Goal: Task Accomplishment & Management: Complete application form

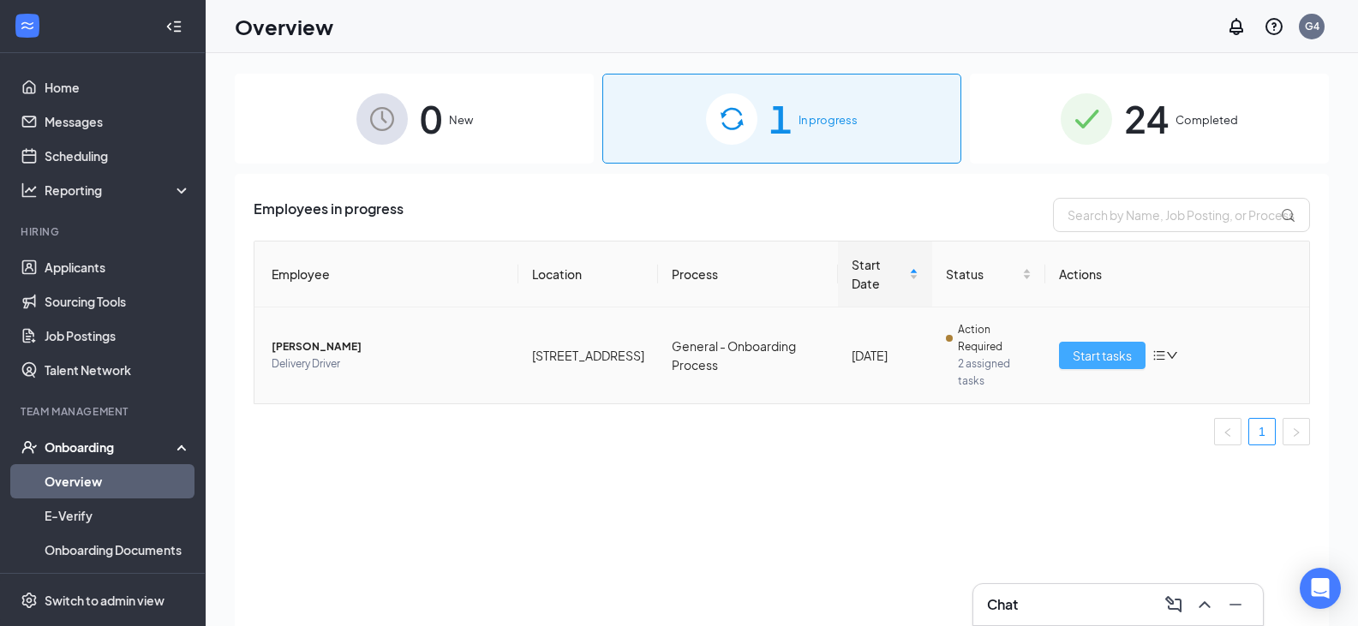
click at [1077, 349] on span "Start tasks" at bounding box center [1101, 355] width 59 height 19
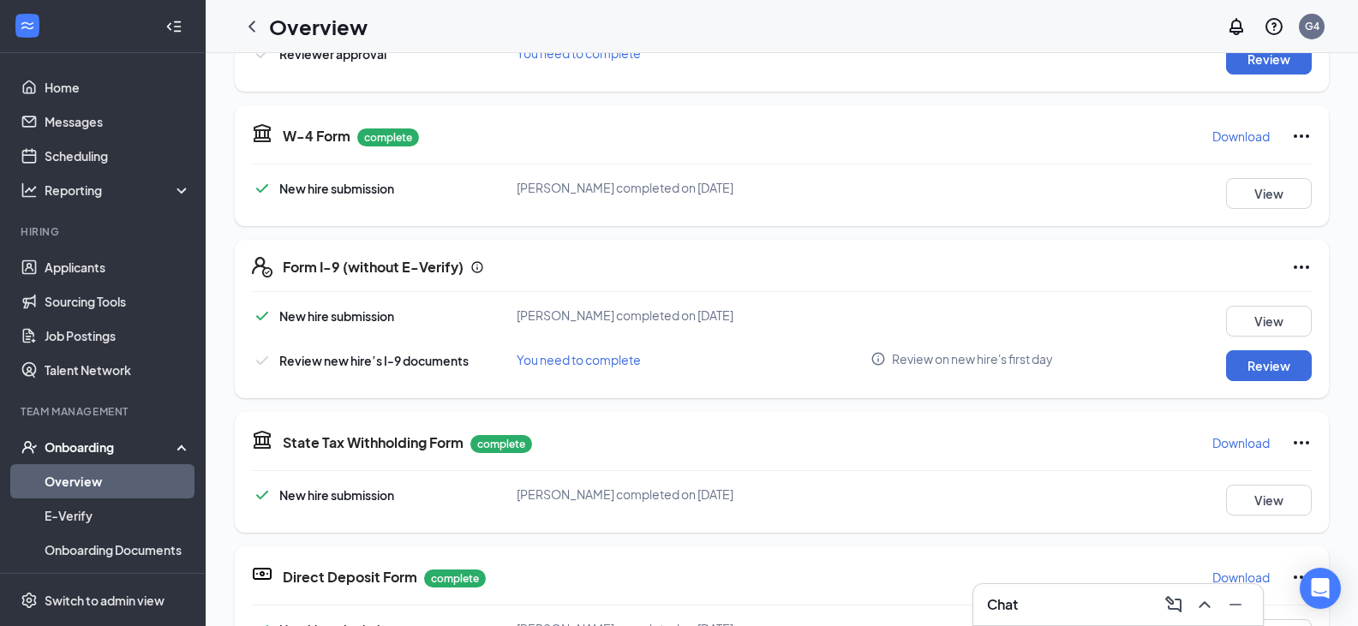
scroll to position [600, 0]
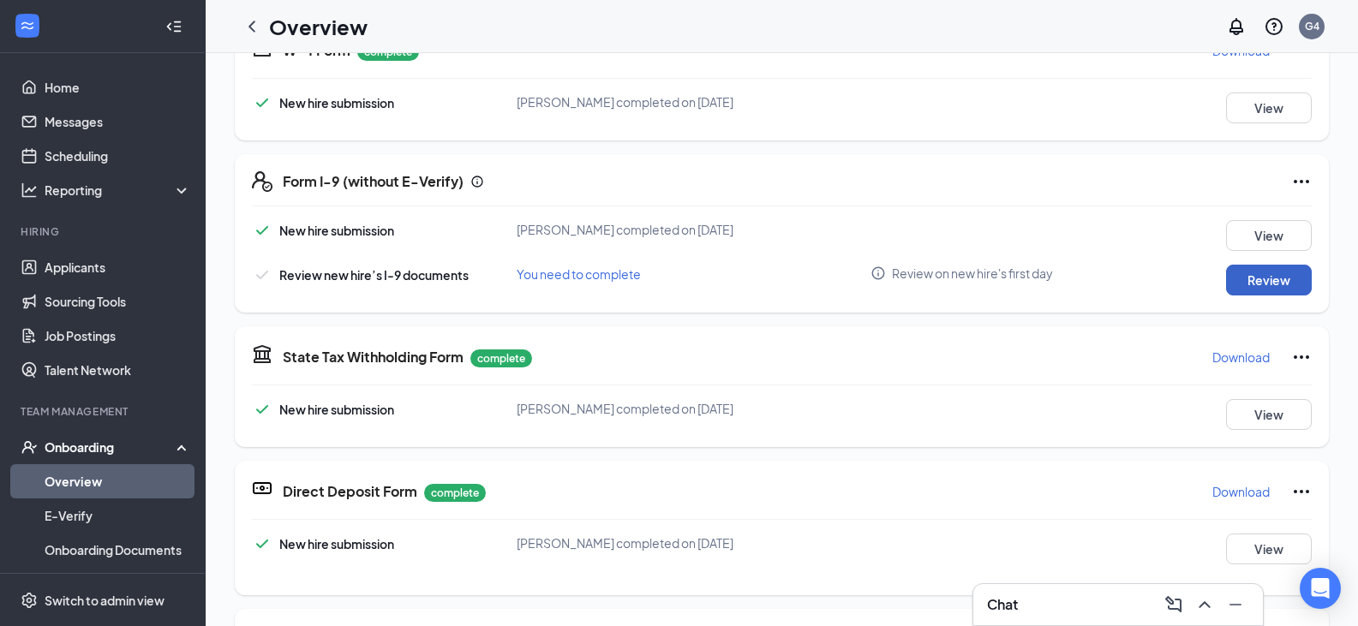
click at [1244, 289] on button "Review" at bounding box center [1269, 280] width 86 height 31
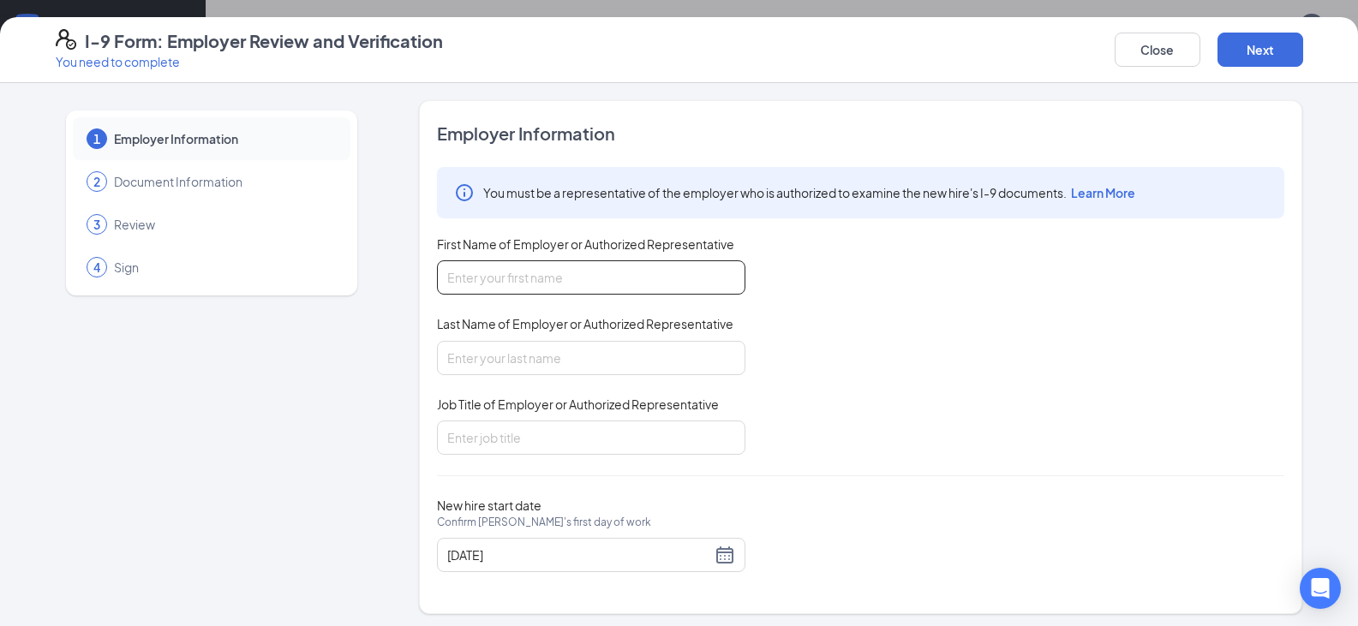
click at [719, 264] on input "First Name of Employer or Authorized Representative" at bounding box center [591, 277] width 308 height 34
type input "[PERSON_NAME]"
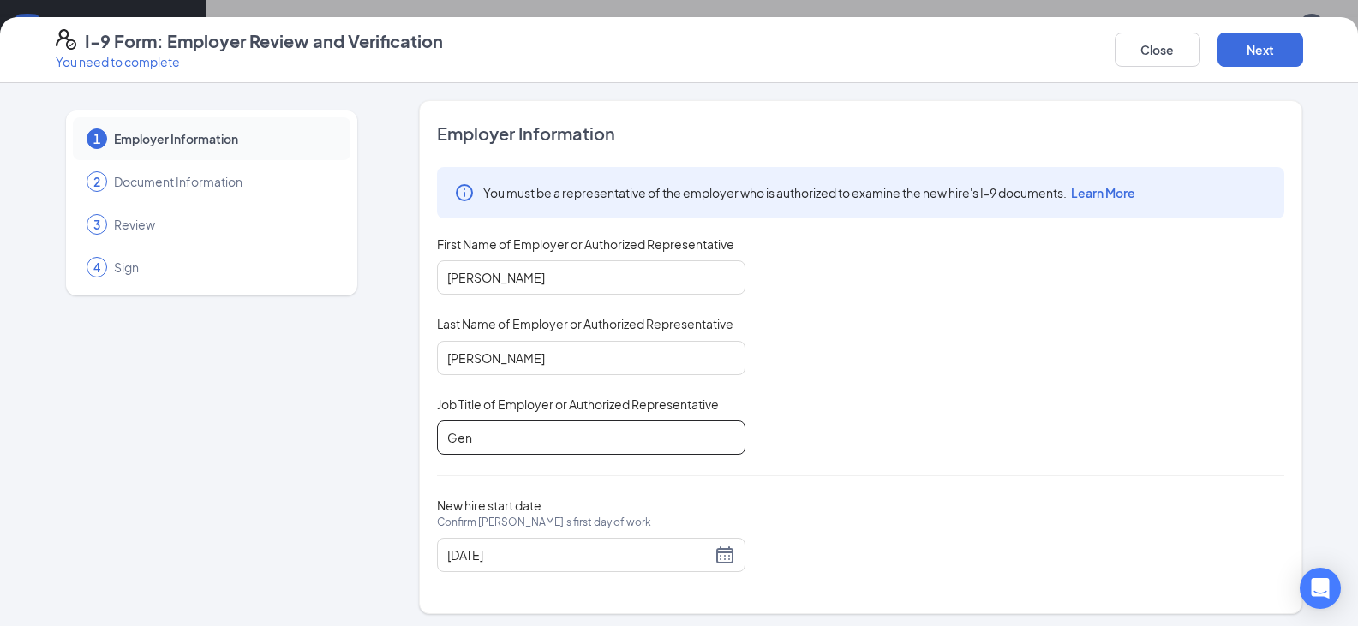
type input "General Manager"
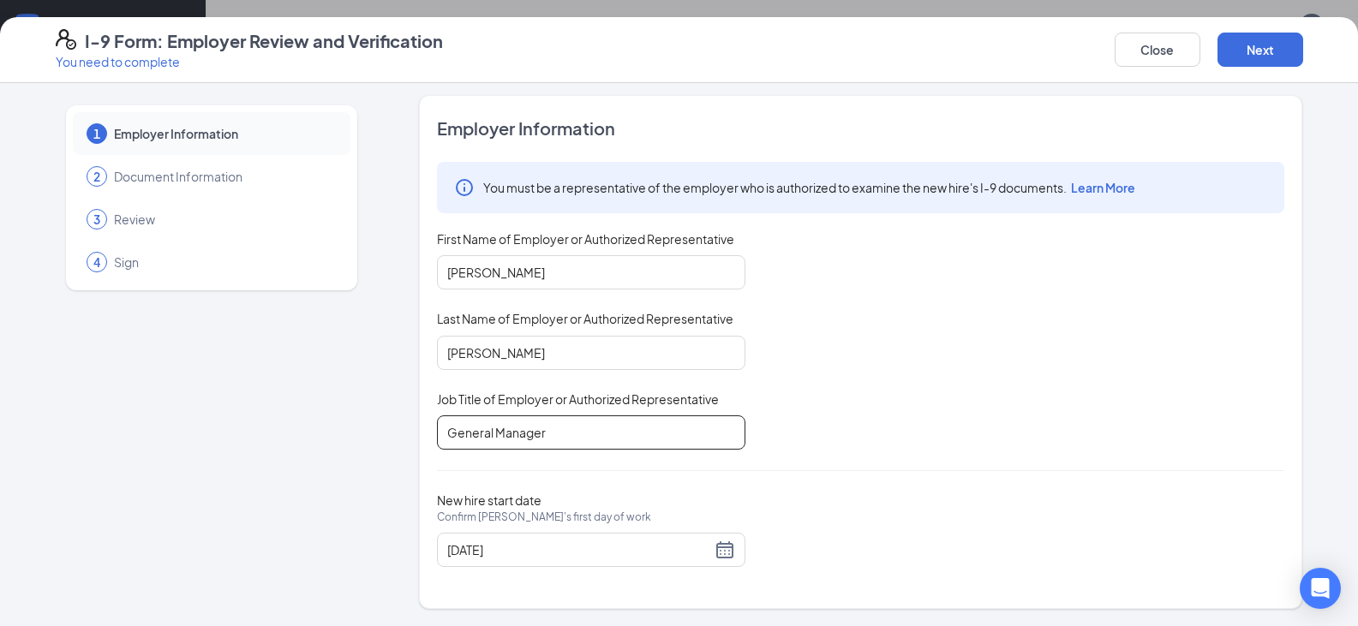
scroll to position [257, 0]
click at [1284, 41] on button "Next" at bounding box center [1260, 50] width 86 height 34
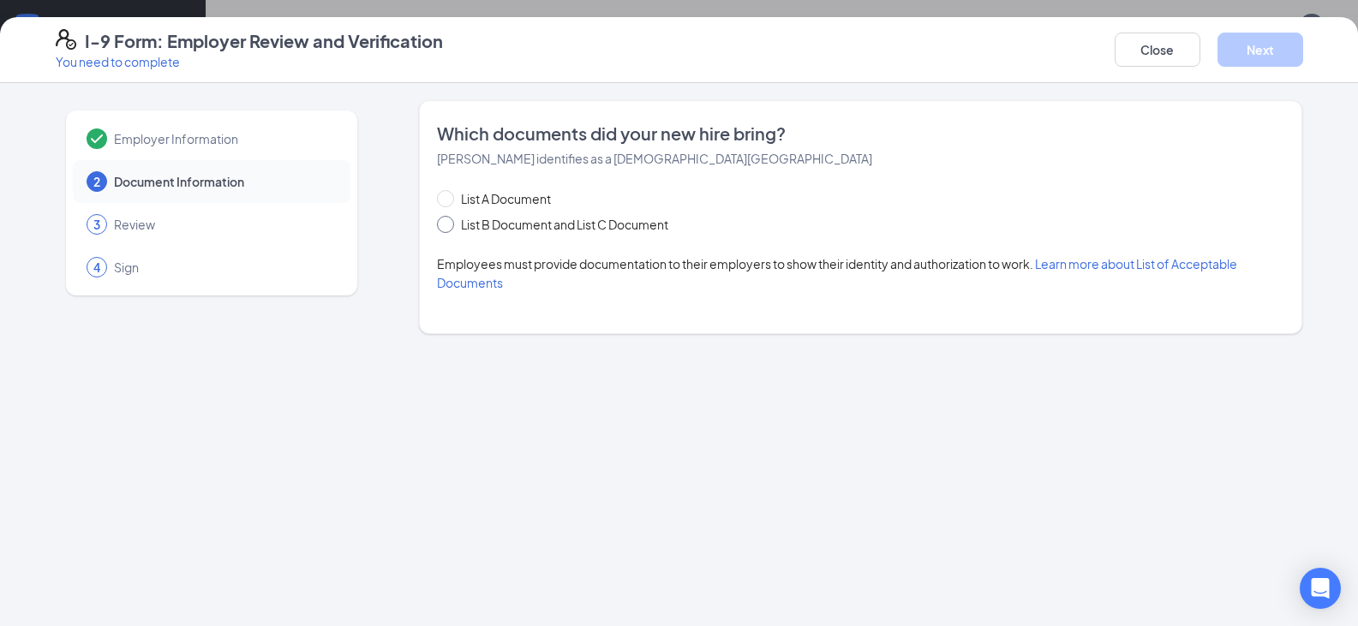
click at [547, 218] on span "List B Document and List C Document" at bounding box center [564, 224] width 221 height 19
click at [449, 218] on input "List B Document and List C Document" at bounding box center [443, 222] width 12 height 12
radio input "true"
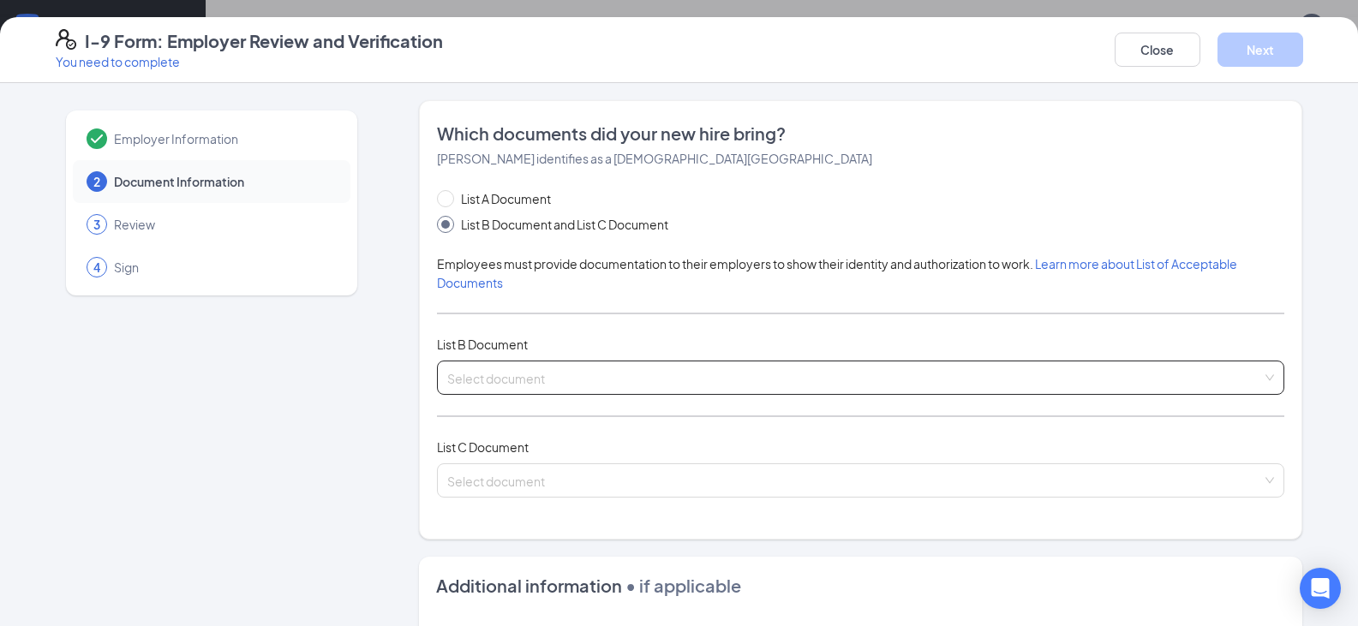
click at [592, 391] on span at bounding box center [854, 377] width 815 height 33
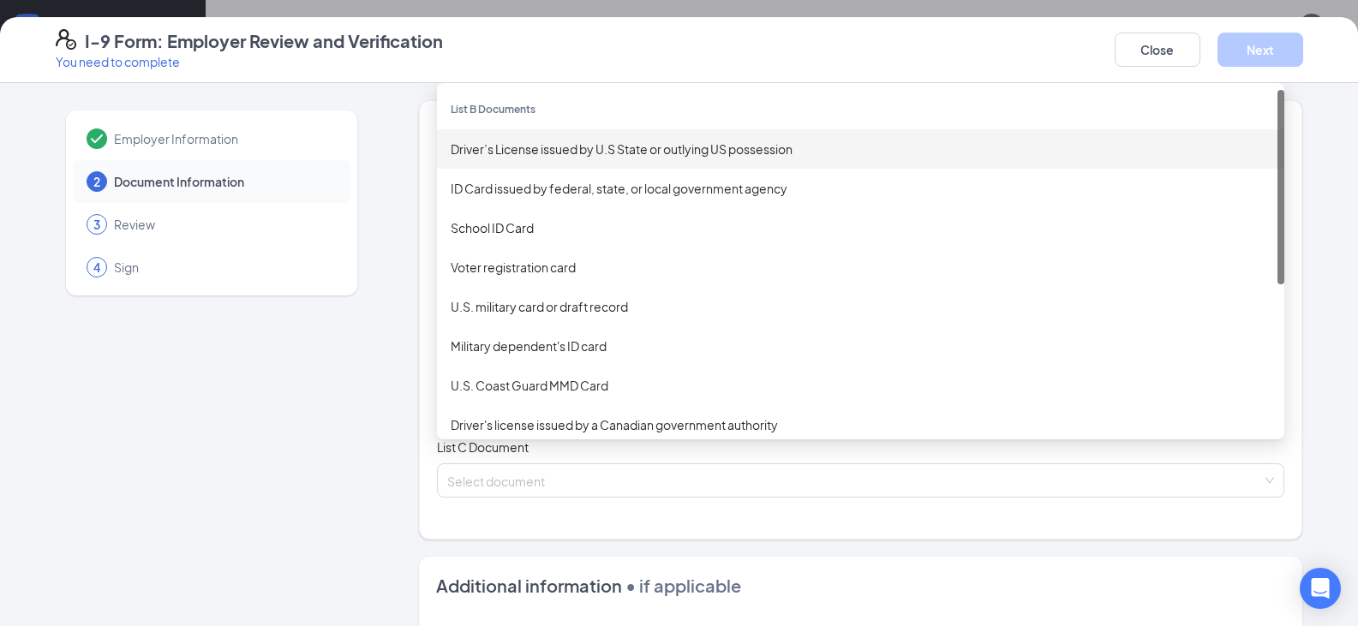
click at [597, 141] on div "Driver’s License issued by U.S State or outlying US possession" at bounding box center [861, 149] width 820 height 19
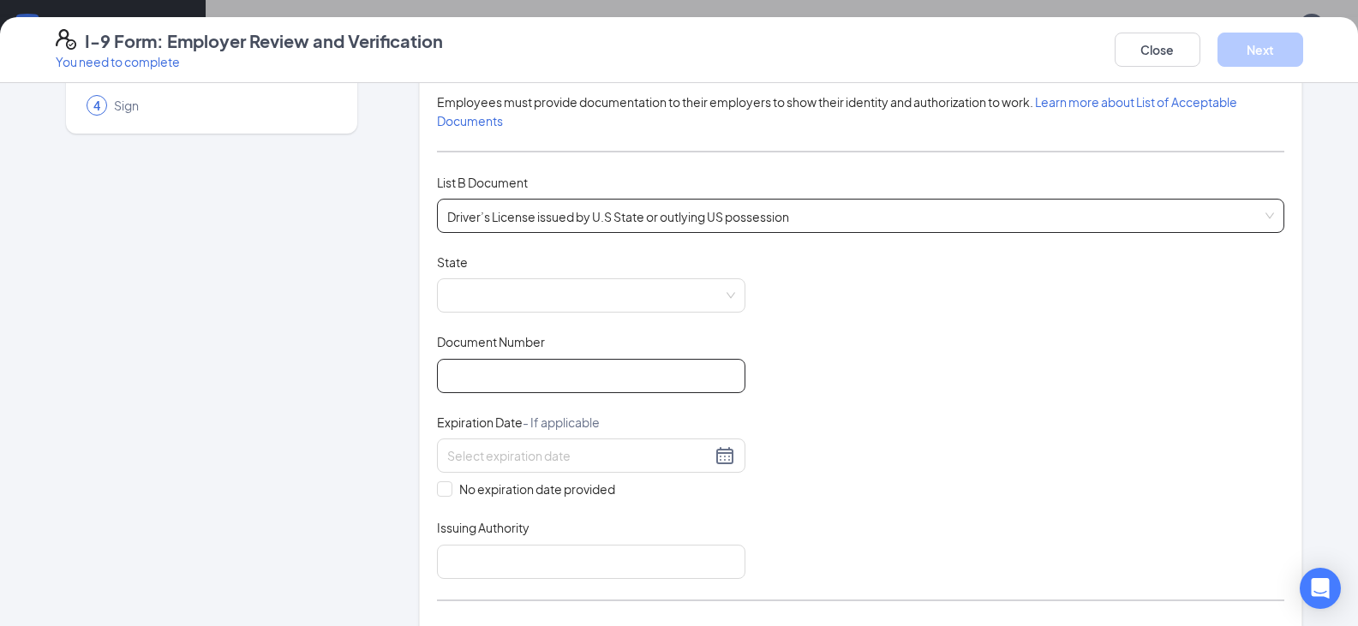
scroll to position [171, 0]
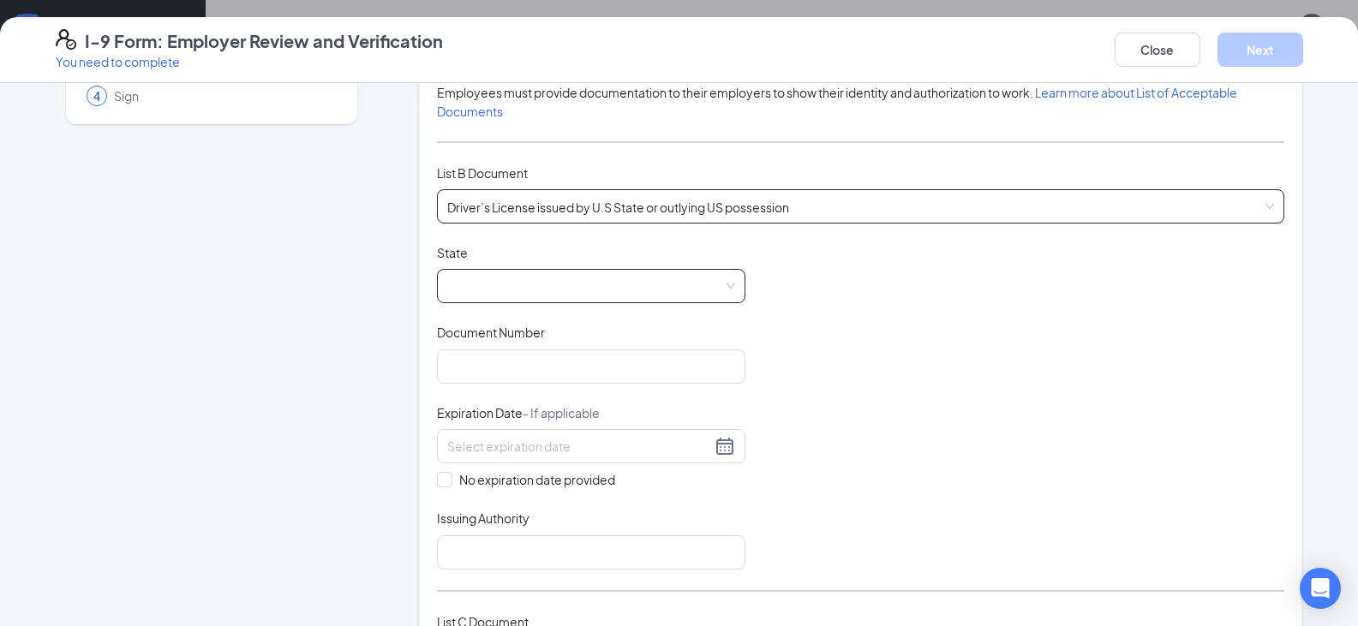
click at [547, 293] on span at bounding box center [591, 286] width 288 height 33
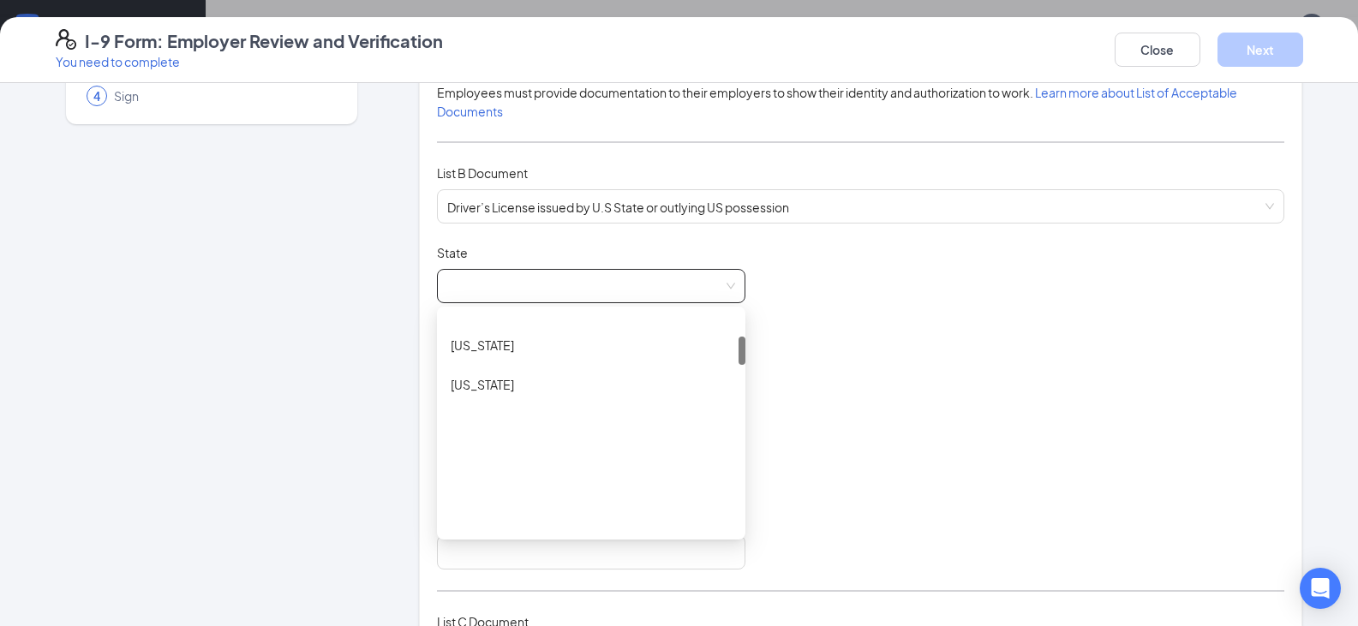
scroll to position [428, 0]
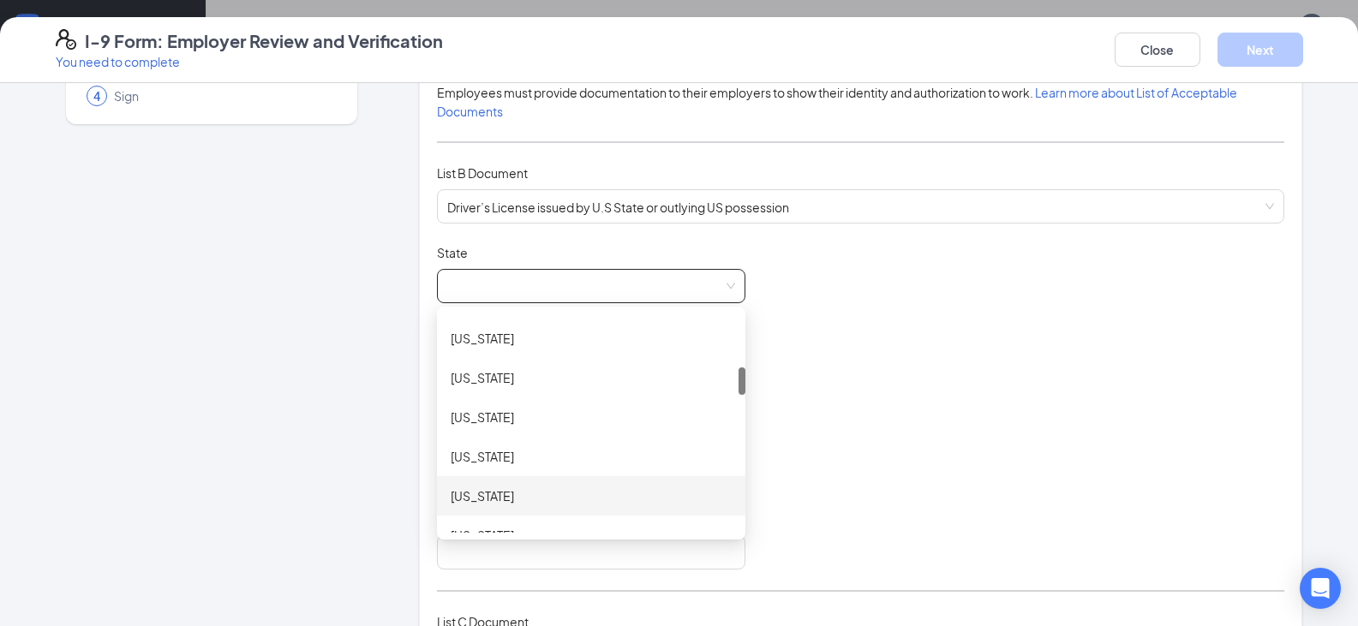
click at [492, 498] on div "[US_STATE]" at bounding box center [591, 495] width 281 height 19
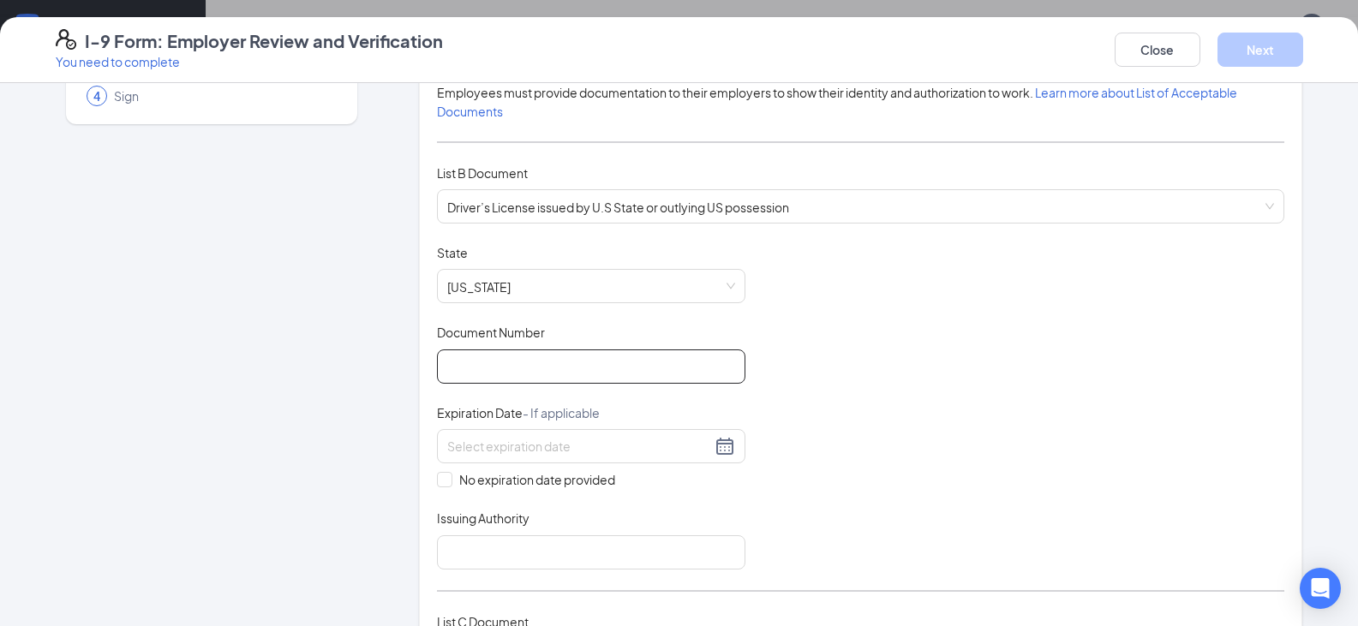
click at [516, 369] on input "Document Number" at bounding box center [591, 366] width 308 height 34
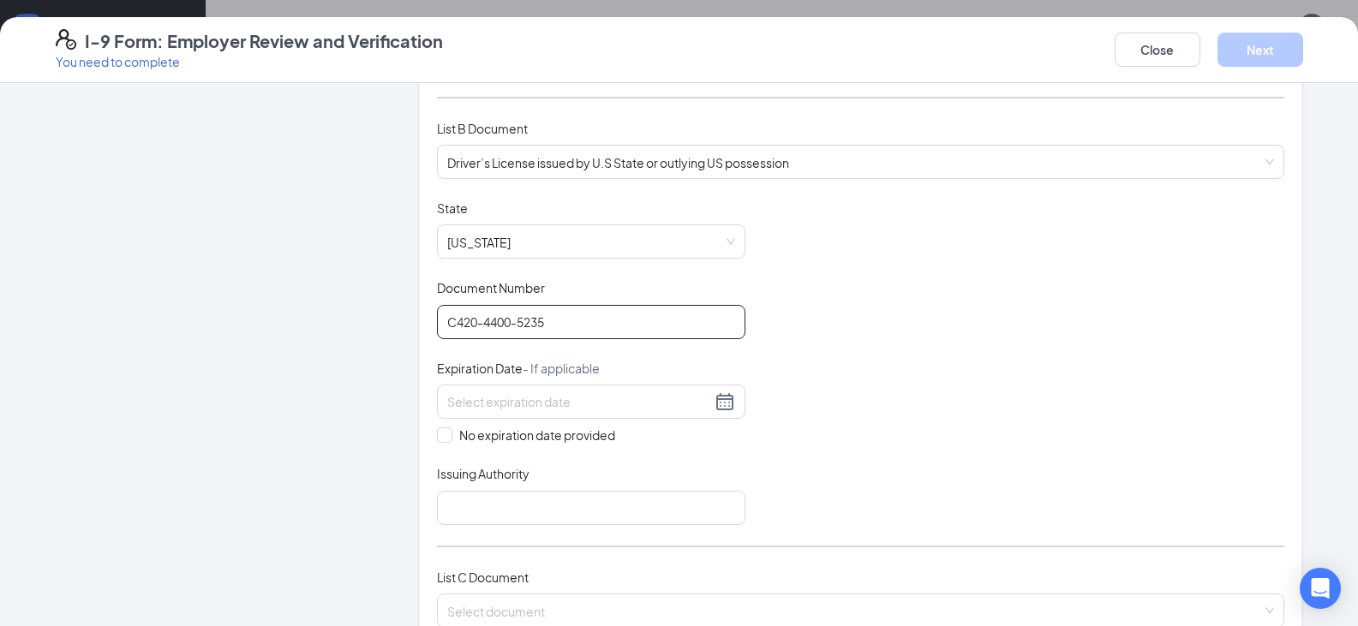
scroll to position [257, 0]
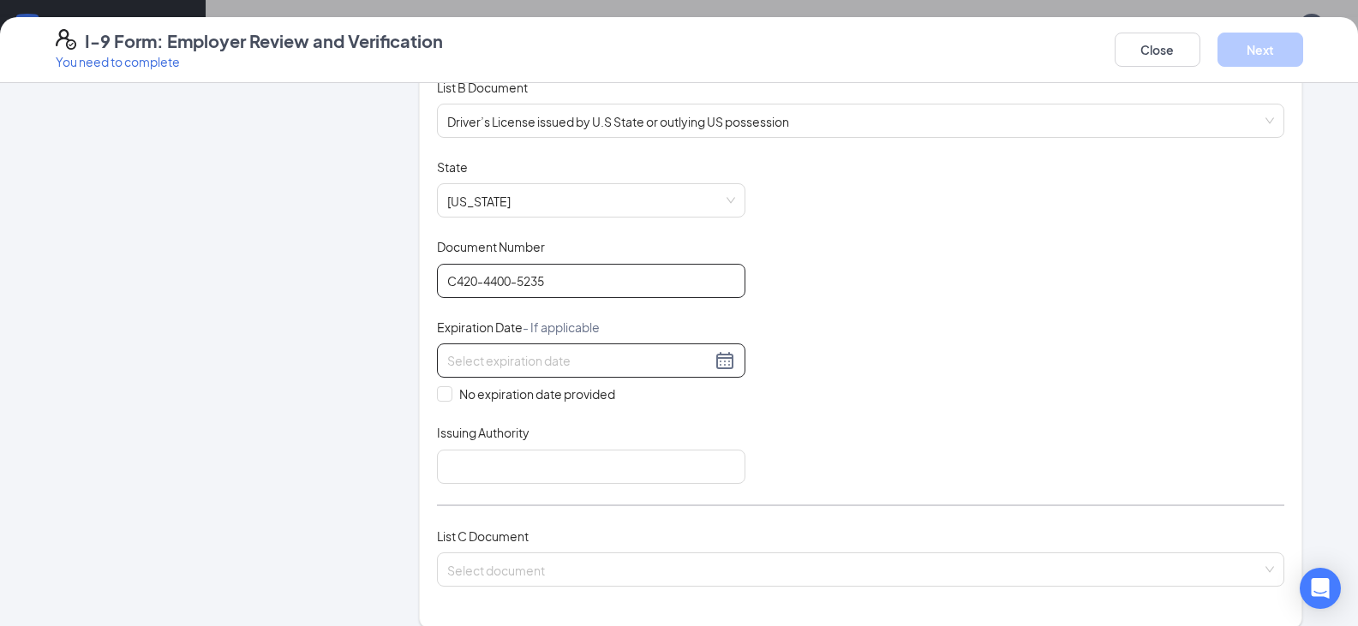
type input "C420-4400-5235"
click at [717, 366] on div at bounding box center [591, 360] width 288 height 21
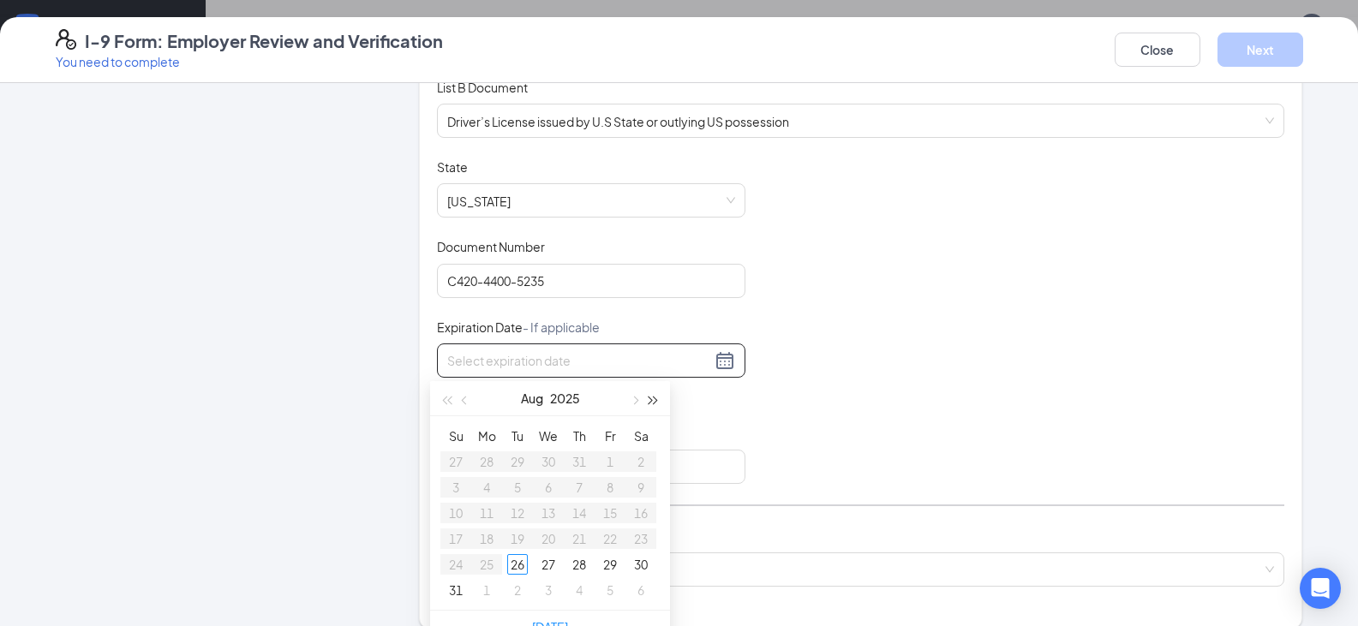
click at [649, 398] on span "button" at bounding box center [653, 401] width 9 height 9
click at [633, 397] on span "button" at bounding box center [634, 401] width 9 height 9
type input "[DATE]"
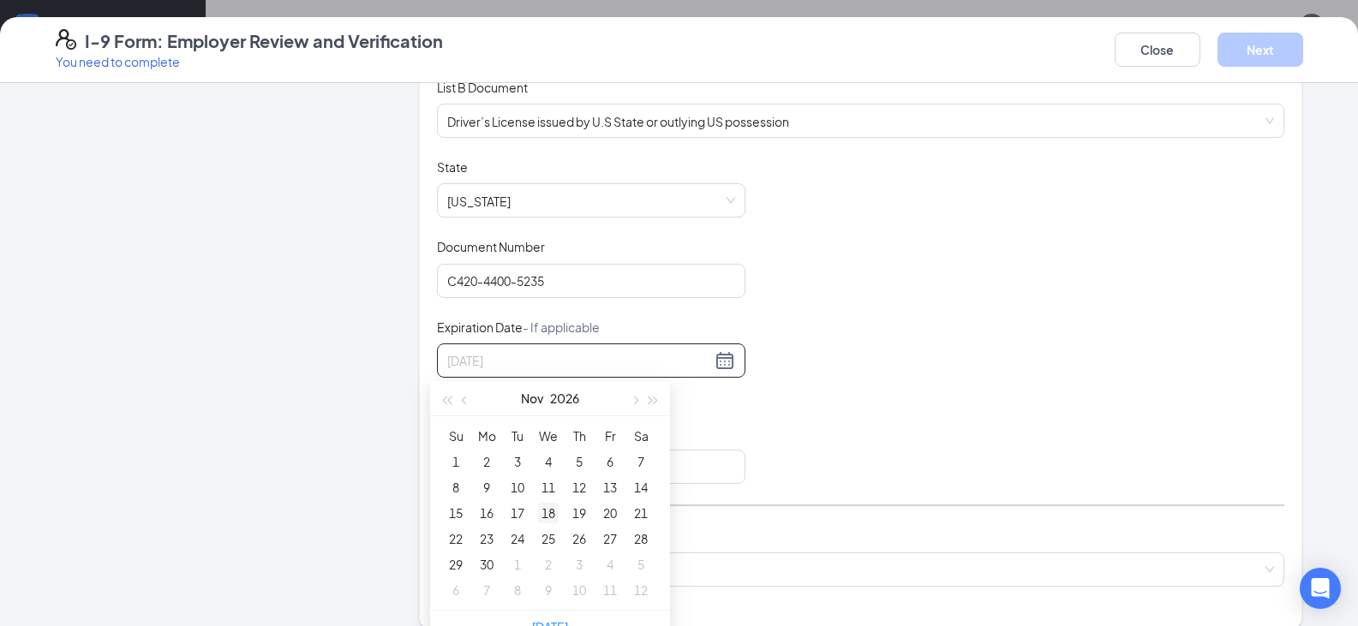
click at [554, 515] on div "18" at bounding box center [548, 513] width 21 height 21
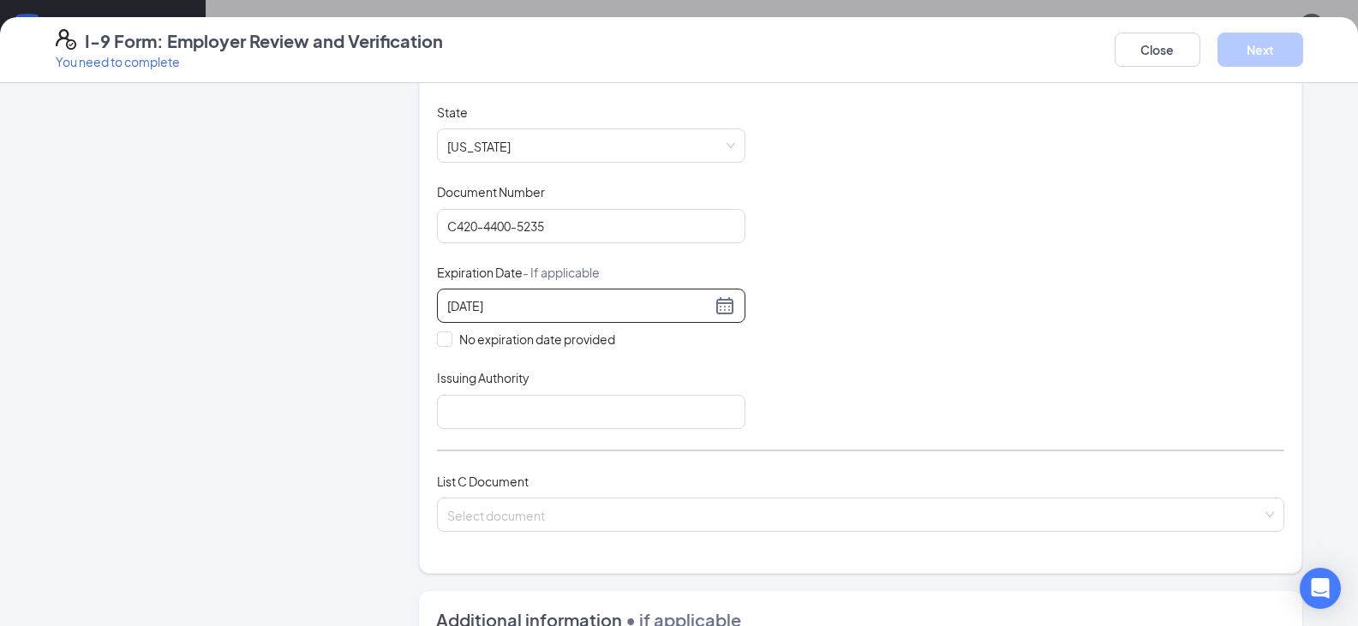
scroll to position [343, 0]
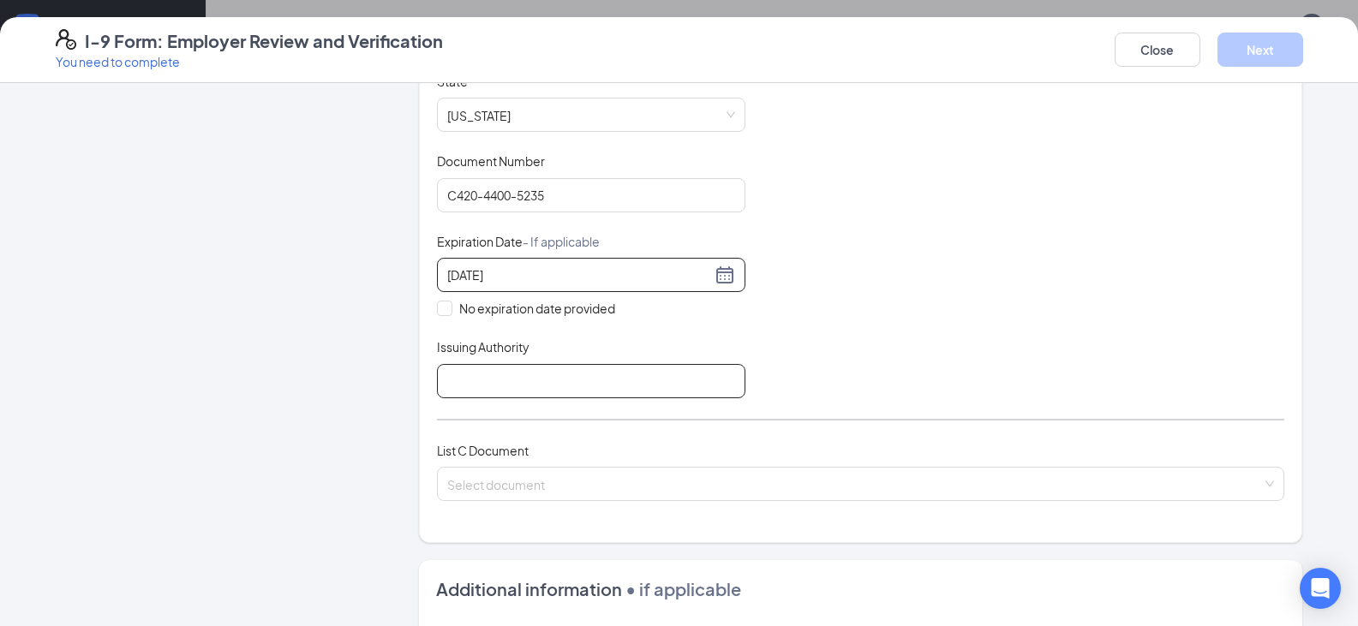
click at [545, 380] on input "Issuing Authority" at bounding box center [591, 381] width 308 height 34
type input "Secretary of State"
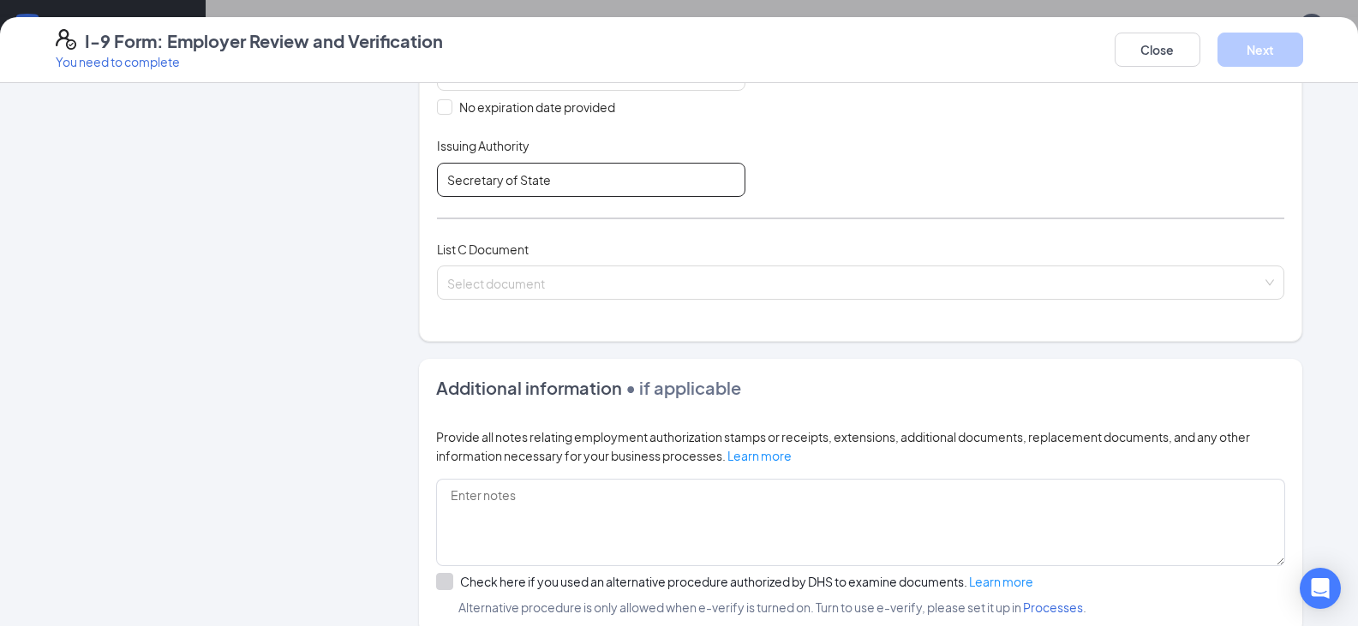
scroll to position [514, 0]
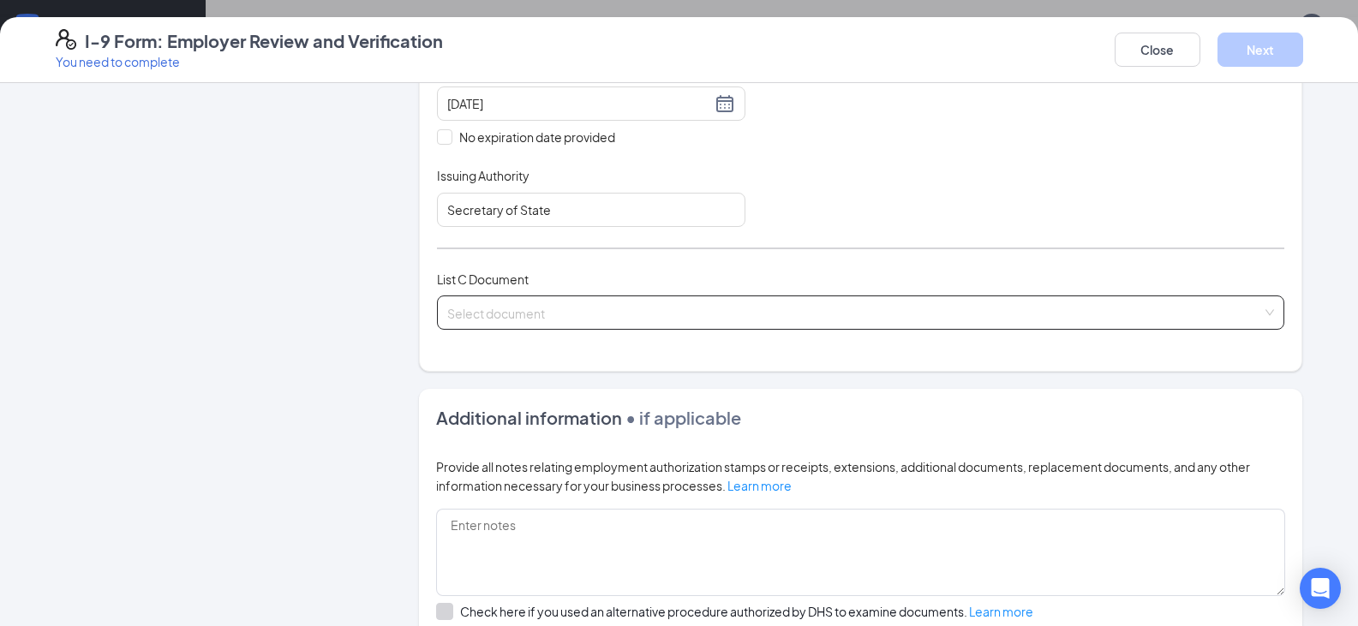
click at [719, 317] on input "search" at bounding box center [854, 309] width 815 height 26
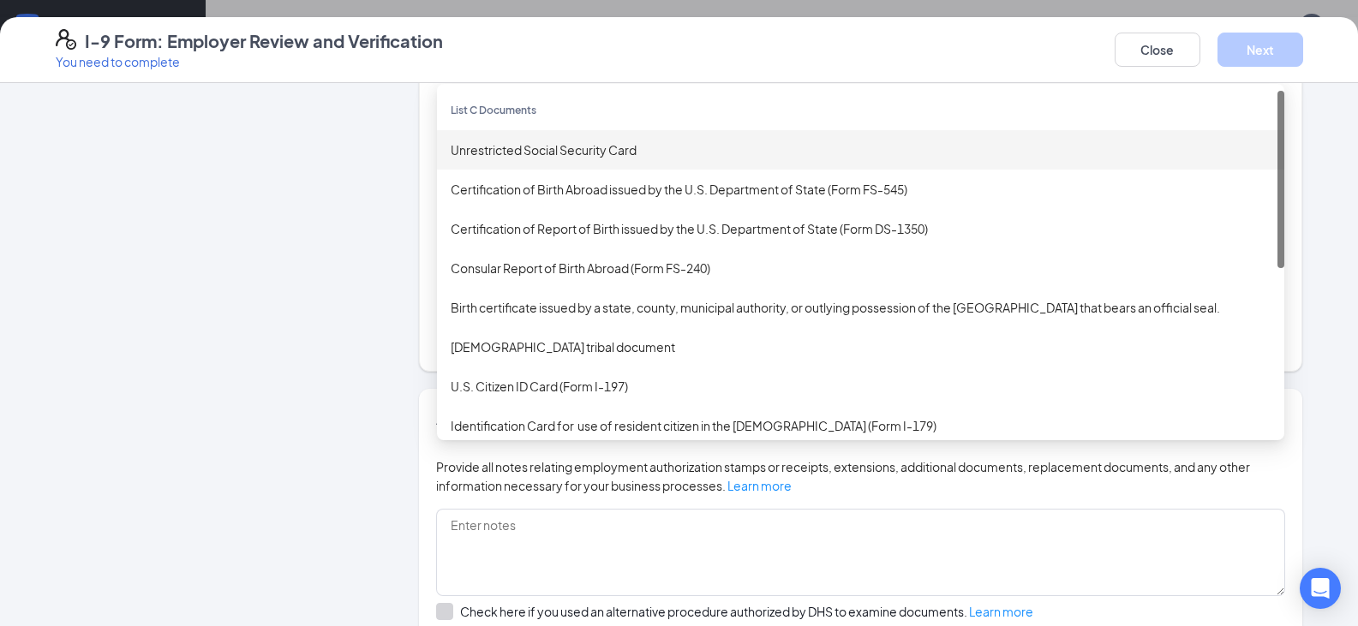
click at [627, 160] on div "Unrestricted Social Security Card" at bounding box center [860, 149] width 847 height 39
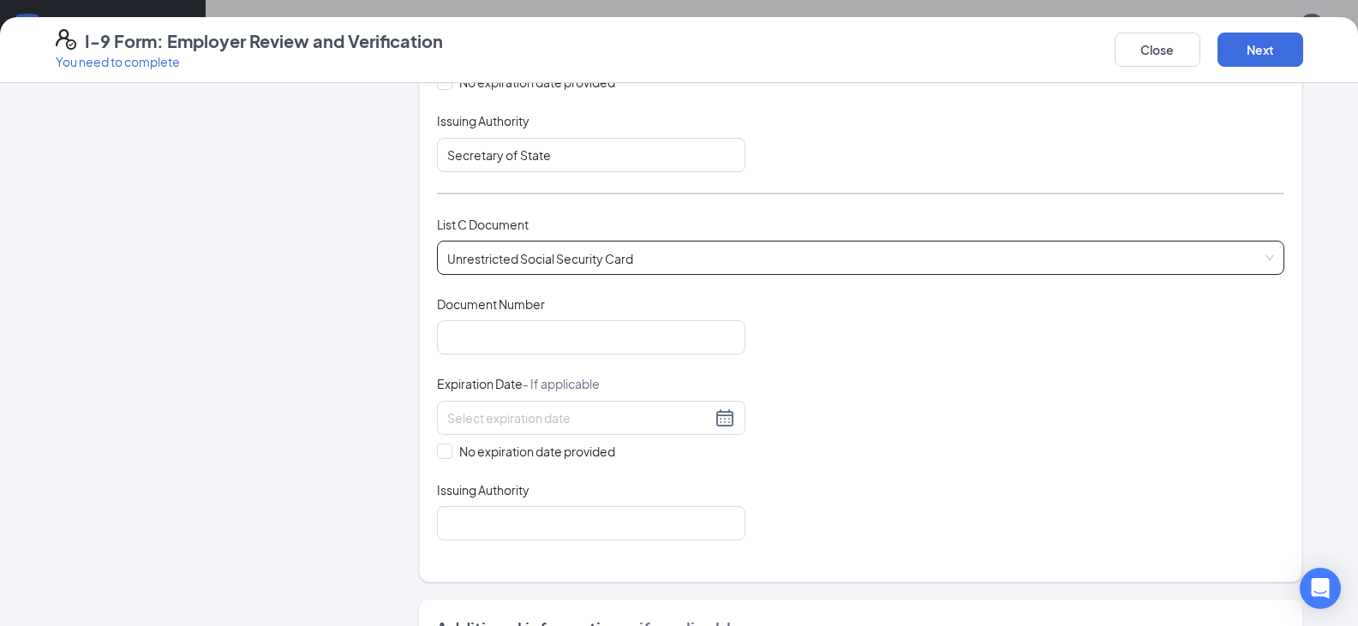
scroll to position [600, 0]
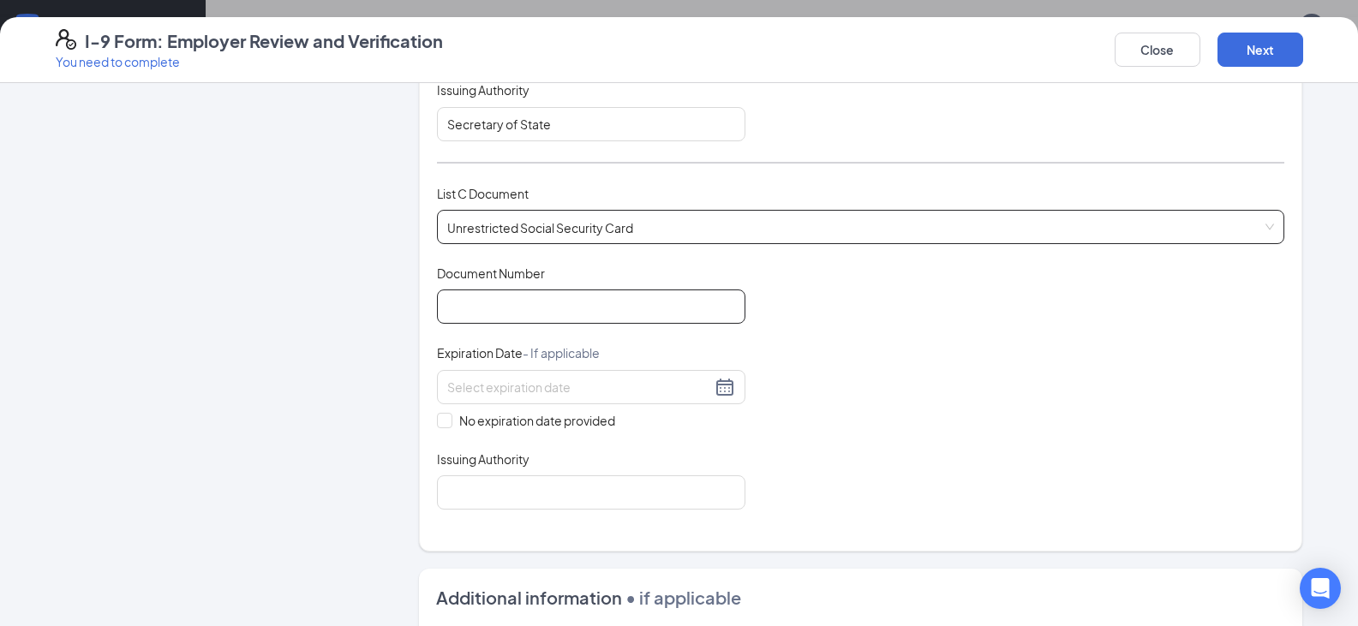
click at [600, 296] on input "Document Number" at bounding box center [591, 306] width 308 height 34
type input "351041682"
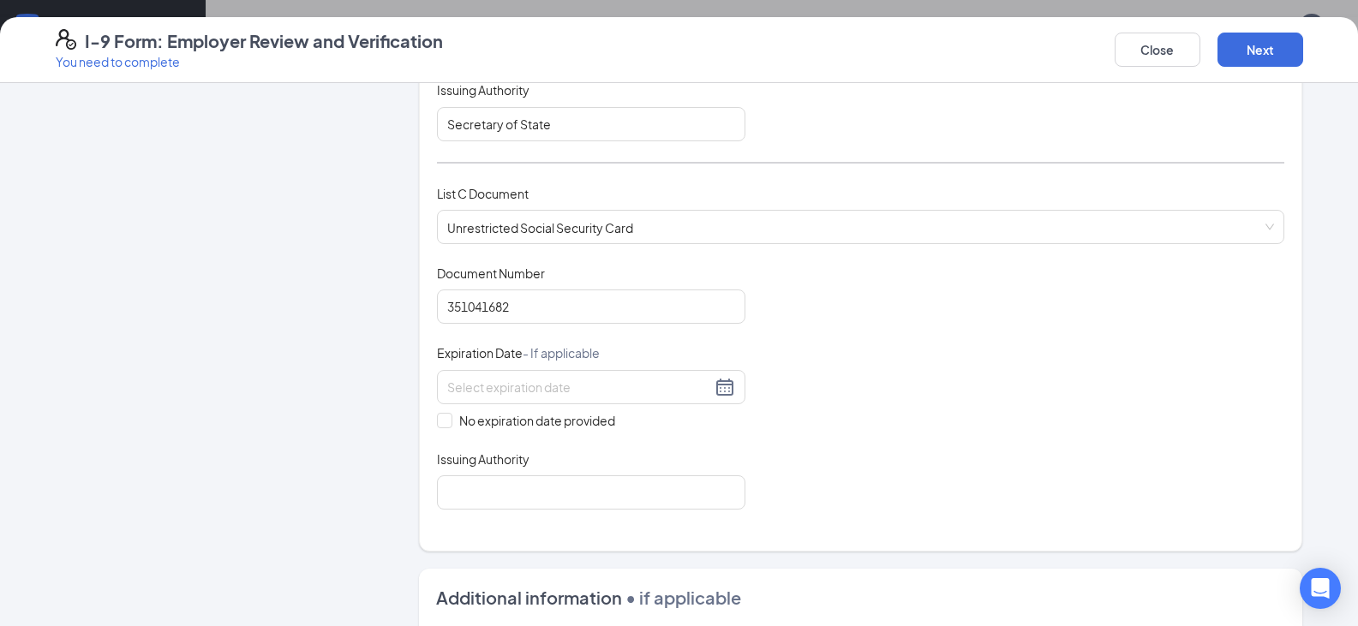
click at [490, 434] on div "Document Title Unrestricted Social Security Card Document Number 351041682 Expi…" at bounding box center [860, 387] width 847 height 245
click at [490, 431] on div "Document Title Unrestricted Social Security Card Document Number 351041682 Expi…" at bounding box center [860, 387] width 847 height 245
click at [495, 425] on span "No expiration date provided" at bounding box center [537, 420] width 170 height 19
click at [449, 425] on input "No expiration date provided" at bounding box center [443, 419] width 12 height 12
checkbox input "true"
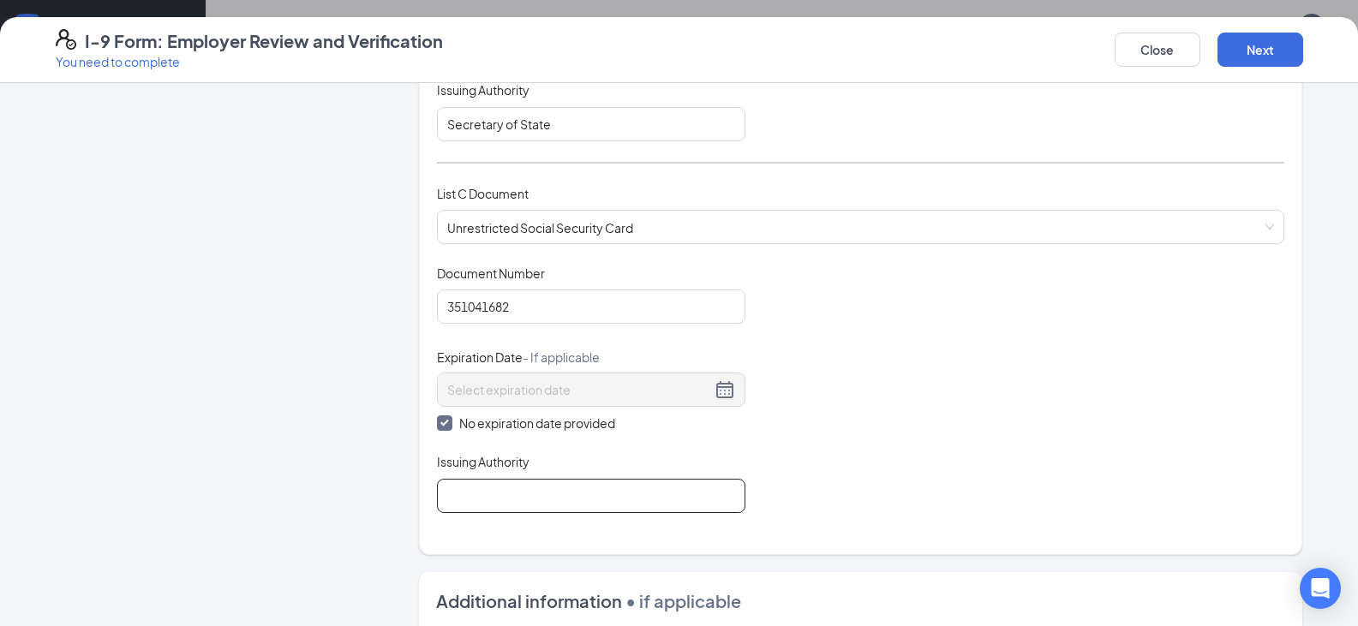
click at [512, 484] on input "Issuing Authority" at bounding box center [591, 496] width 308 height 34
type input "Social Security Administration"
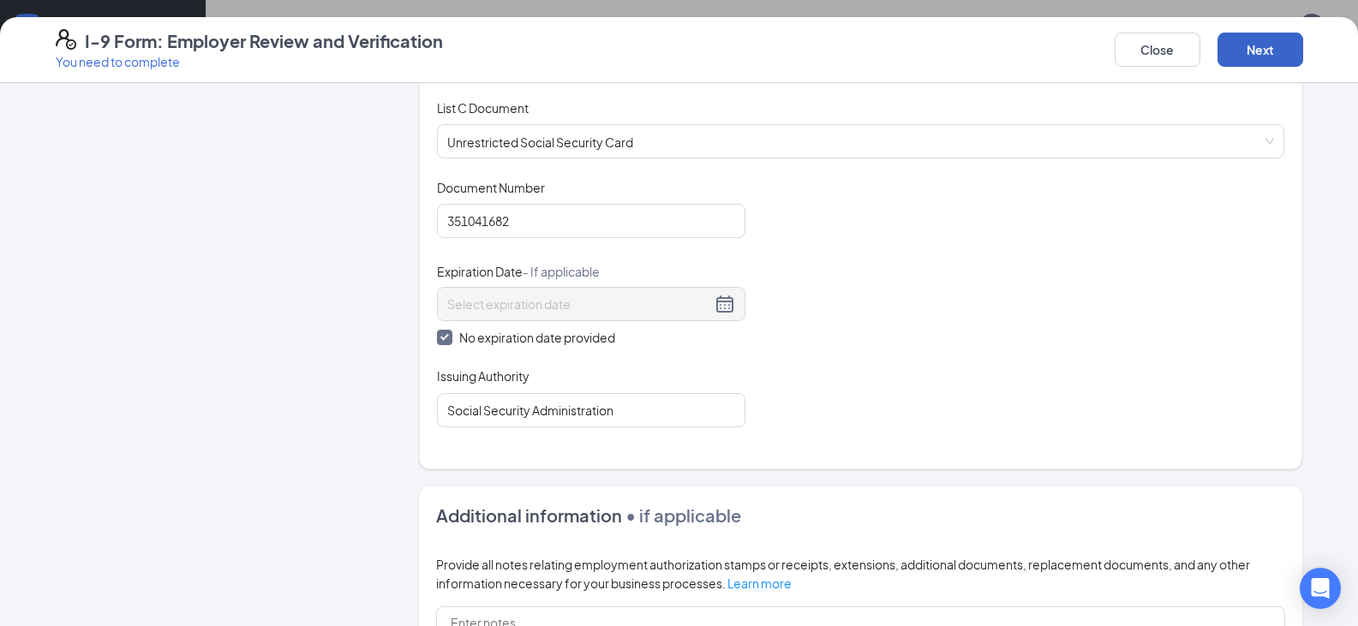
click at [1288, 45] on button "Next" at bounding box center [1260, 50] width 86 height 34
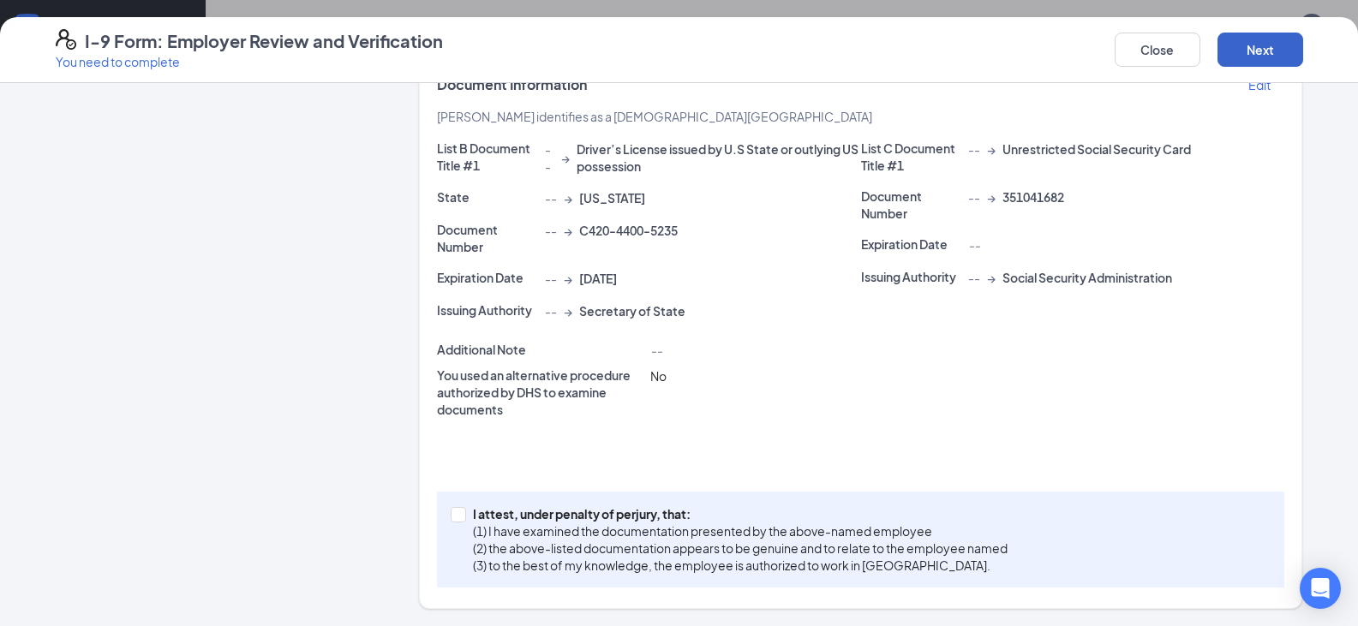
scroll to position [685, 0]
click at [451, 514] on input "I attest, under penalty of [PERSON_NAME], that: (1) I have examined the documen…" at bounding box center [457, 513] width 12 height 12
checkbox input "true"
click at [1268, 54] on button "Next" at bounding box center [1260, 50] width 86 height 34
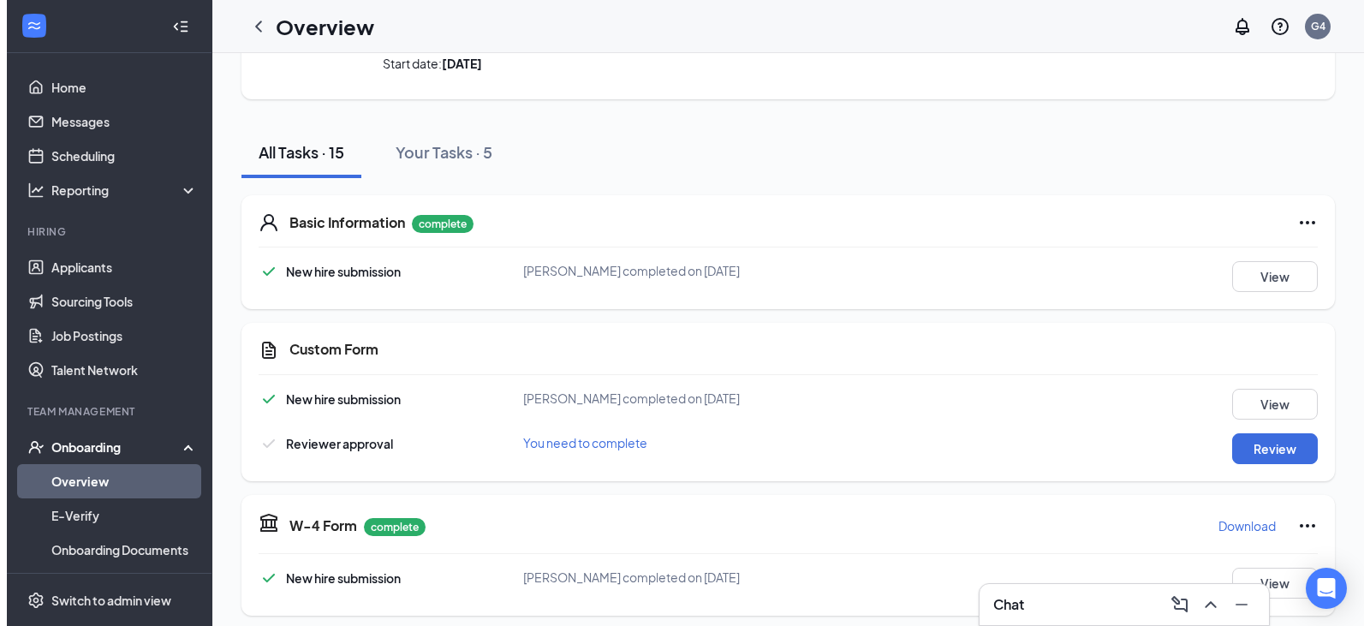
scroll to position [0, 0]
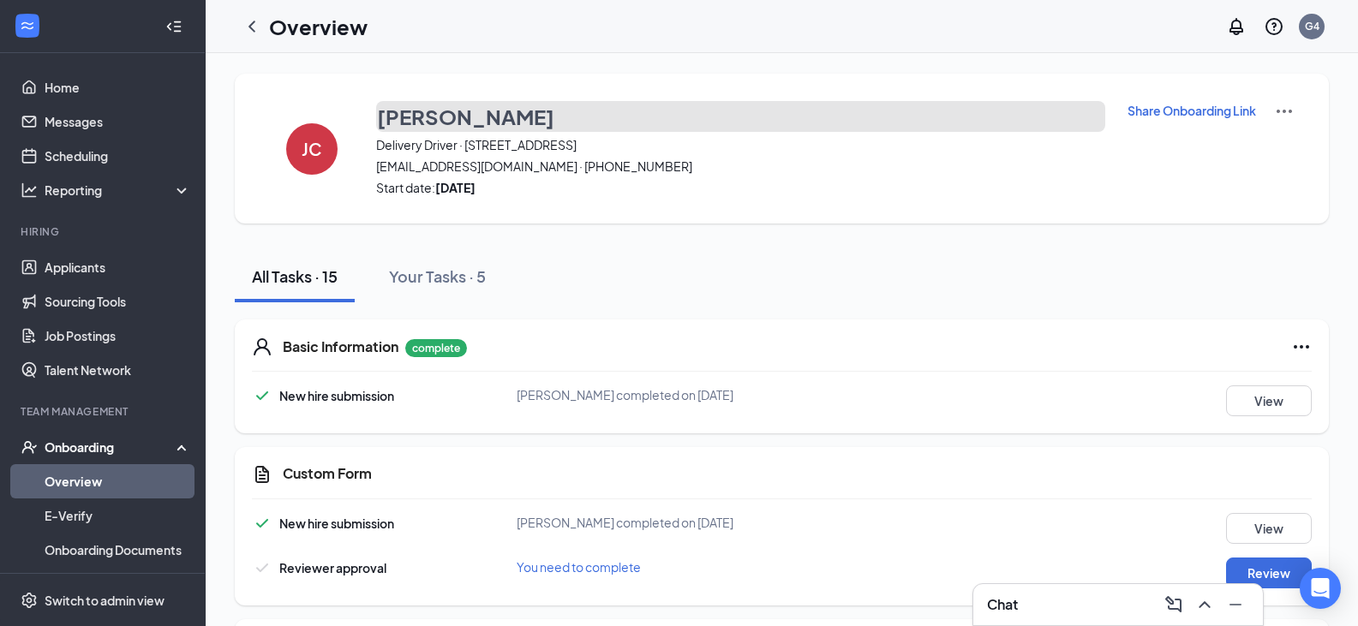
click at [457, 116] on h3 "[PERSON_NAME]" at bounding box center [465, 116] width 177 height 29
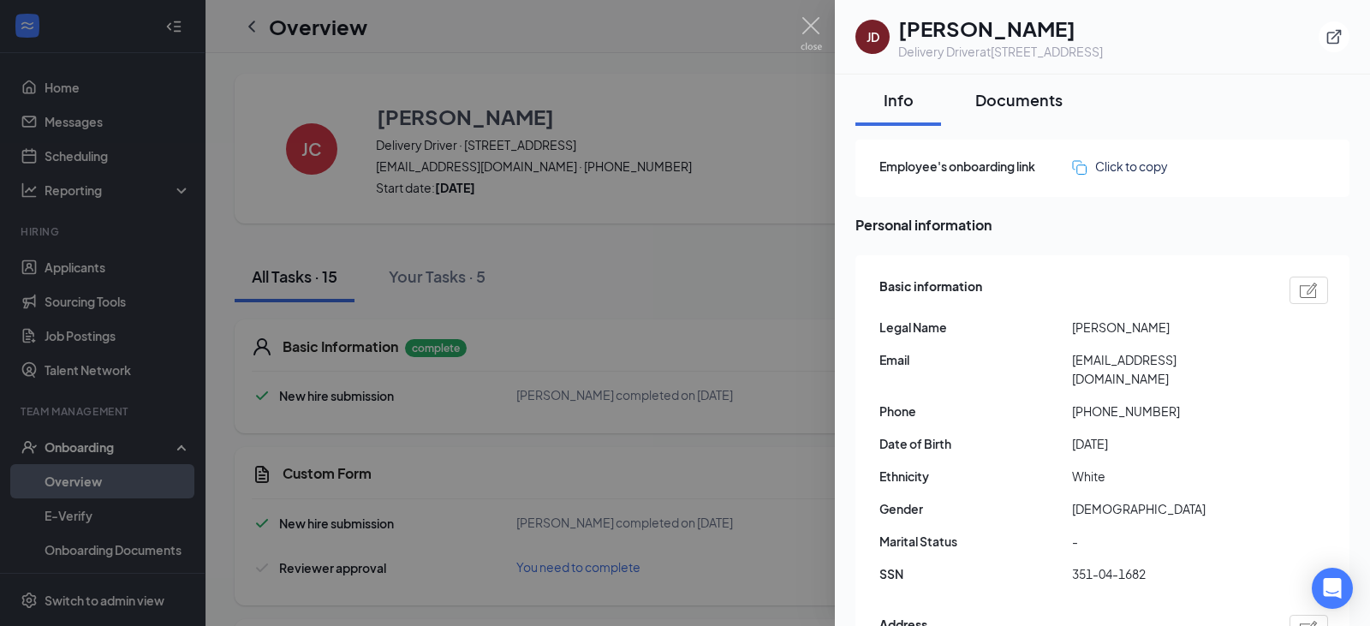
click at [1036, 96] on div "Documents" at bounding box center [1019, 99] width 87 height 21
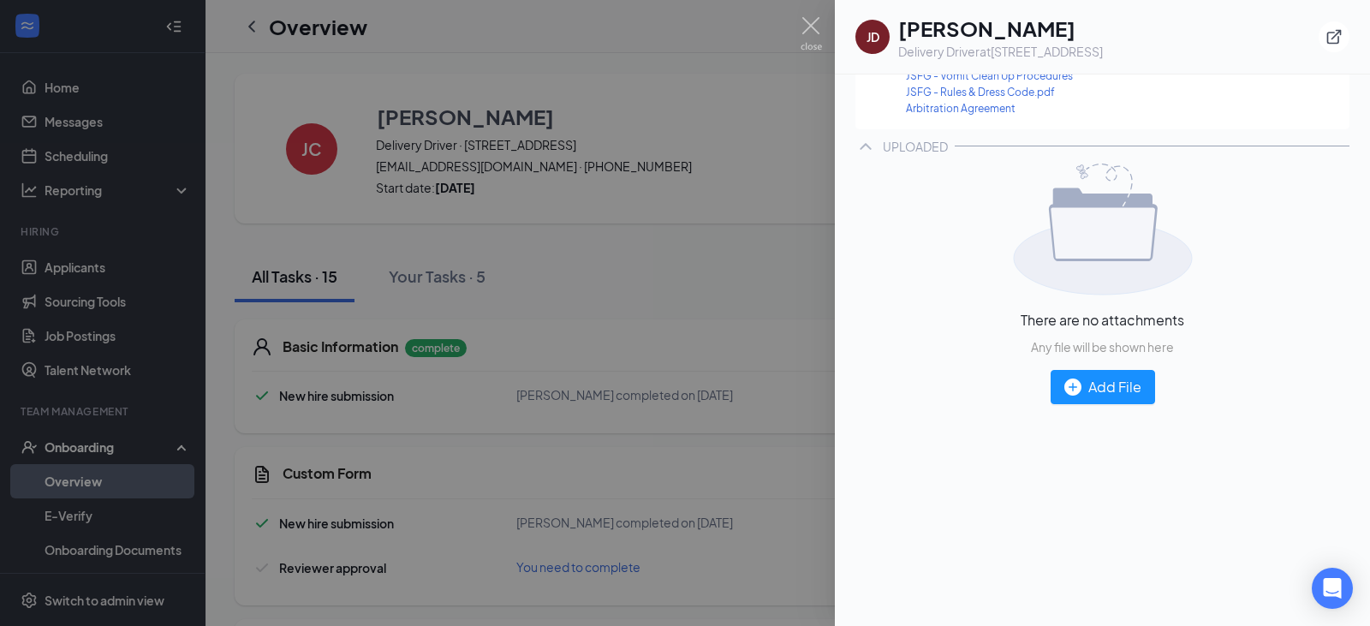
scroll to position [685, 0]
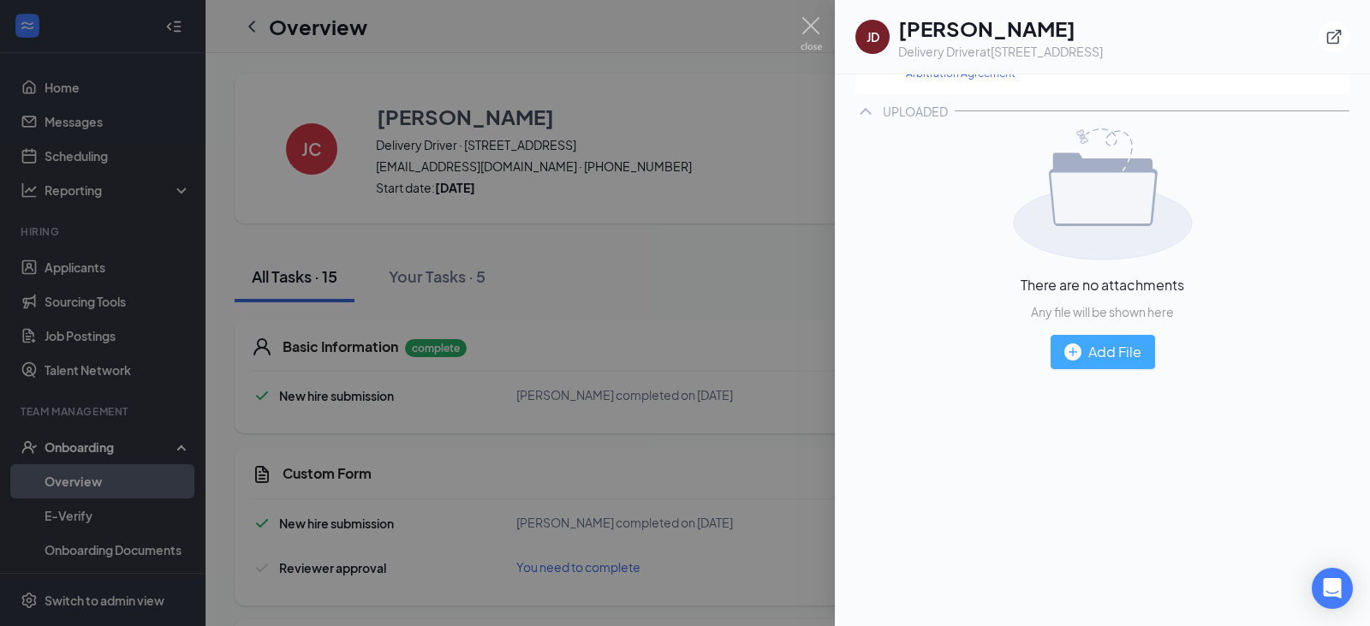
click at [1125, 352] on div "Add File" at bounding box center [1103, 351] width 77 height 21
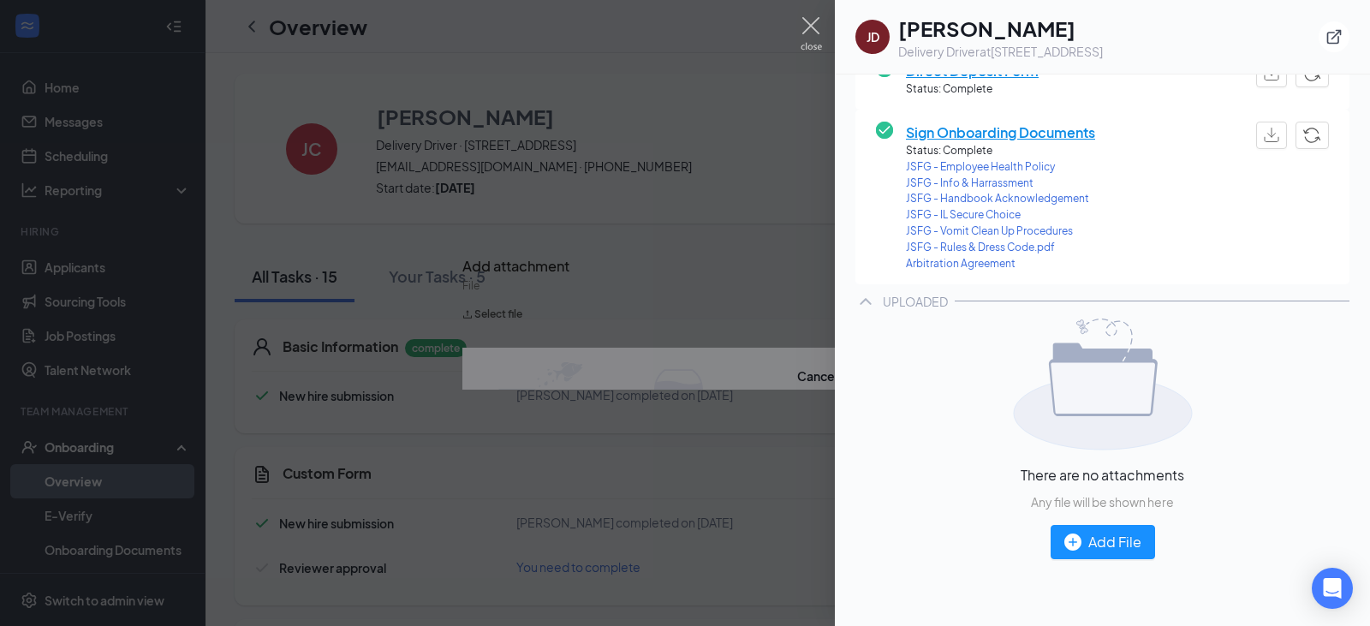
scroll to position [600, 0]
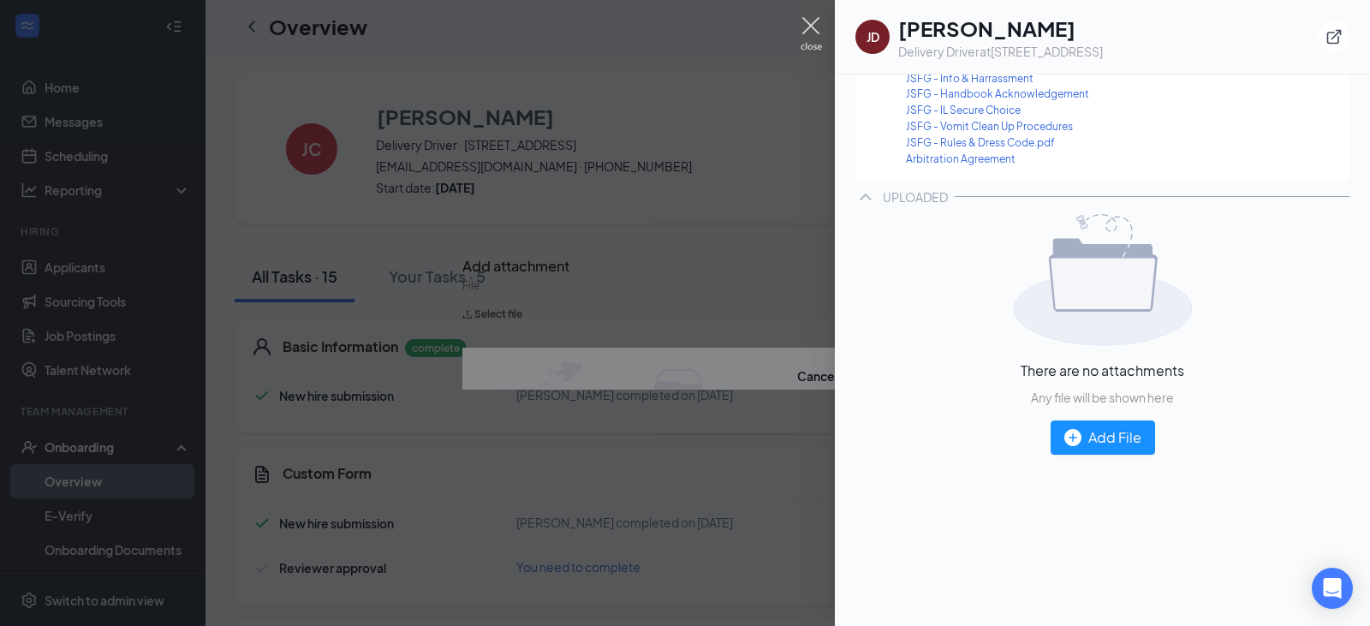
click at [816, 37] on img at bounding box center [811, 33] width 21 height 33
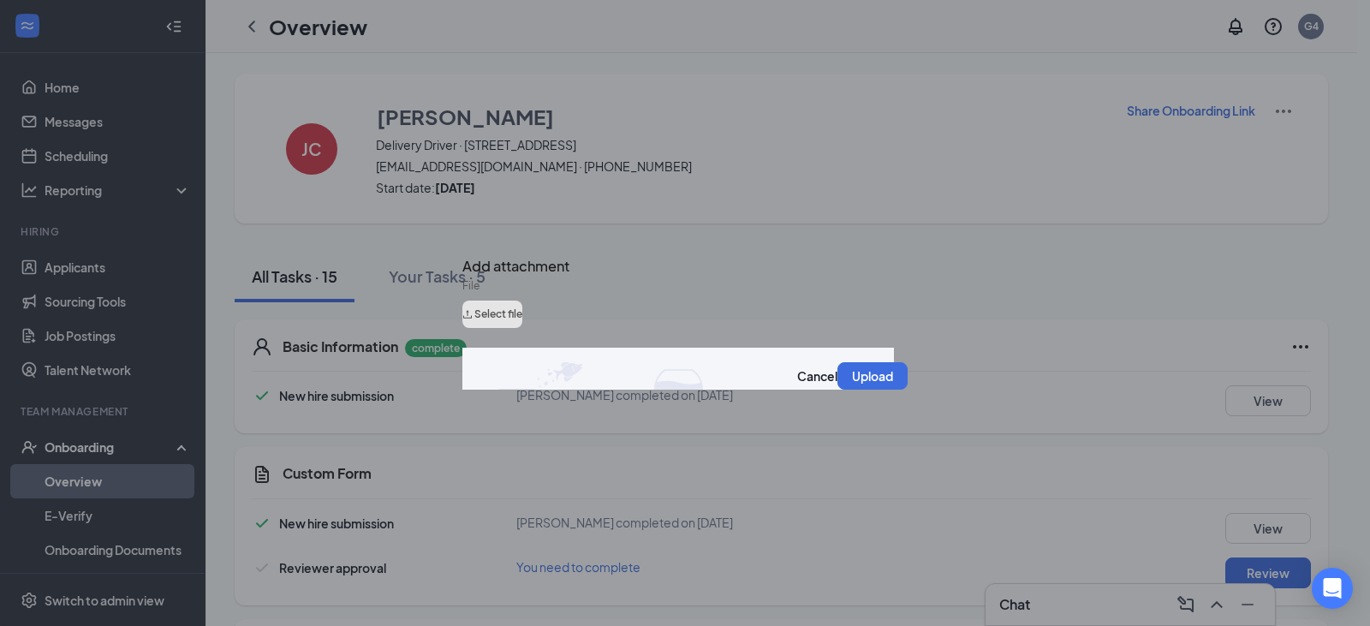
click at [522, 317] on button "Select file" at bounding box center [492, 314] width 60 height 27
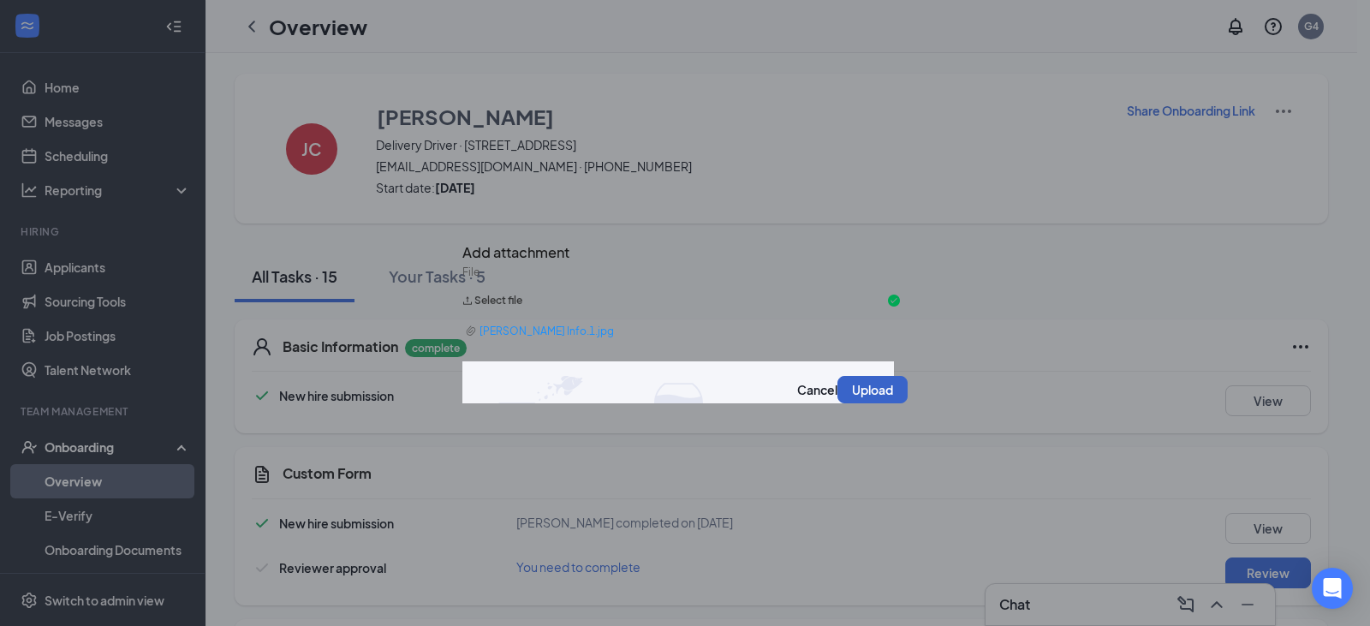
click at [859, 403] on button "Upload" at bounding box center [873, 389] width 70 height 27
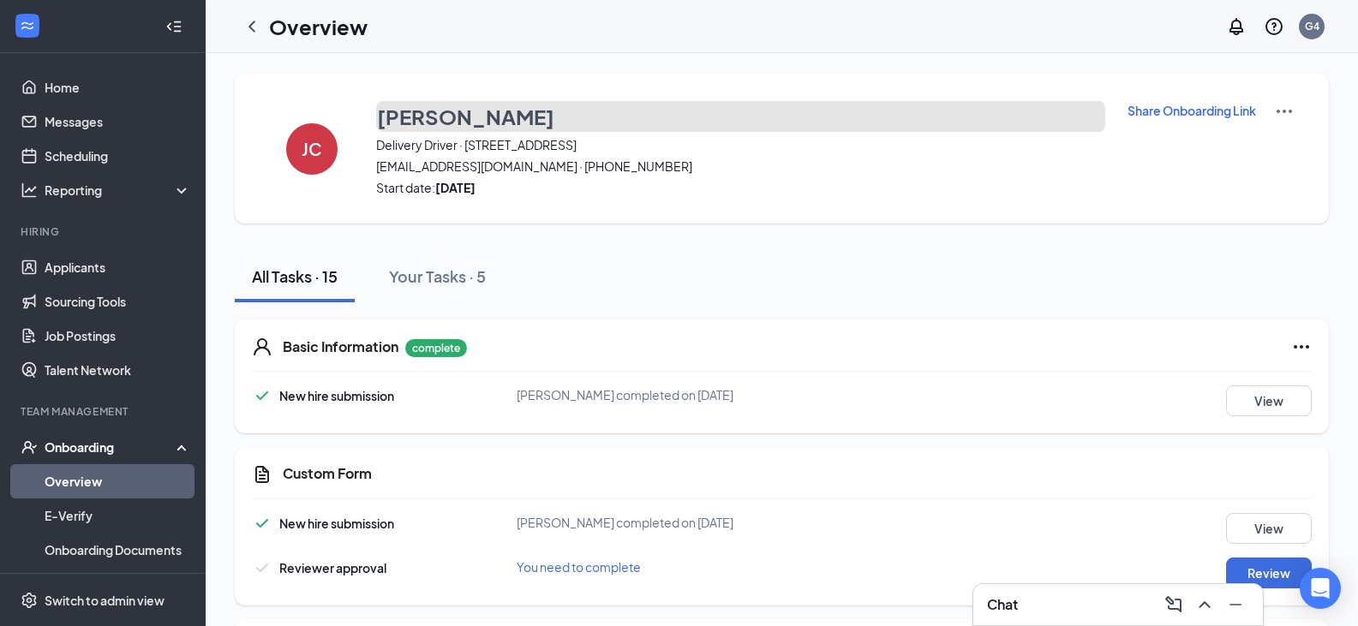
click at [514, 110] on button "[PERSON_NAME]" at bounding box center [740, 116] width 729 height 31
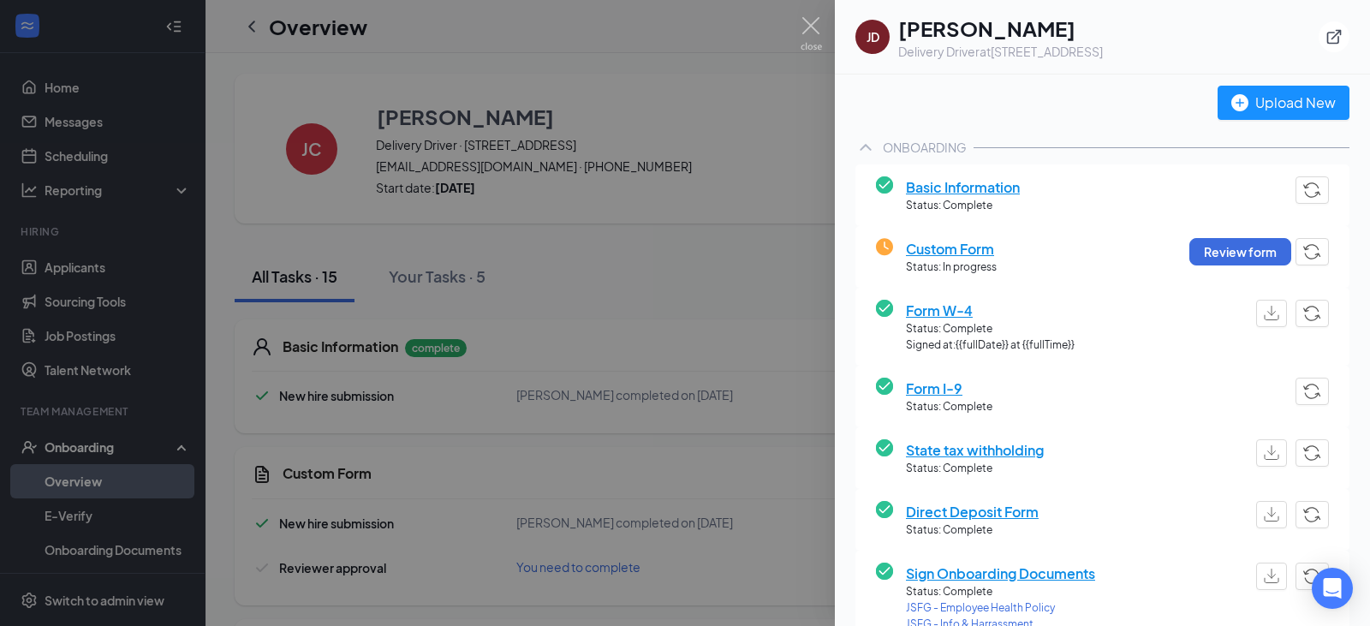
scroll to position [0, 0]
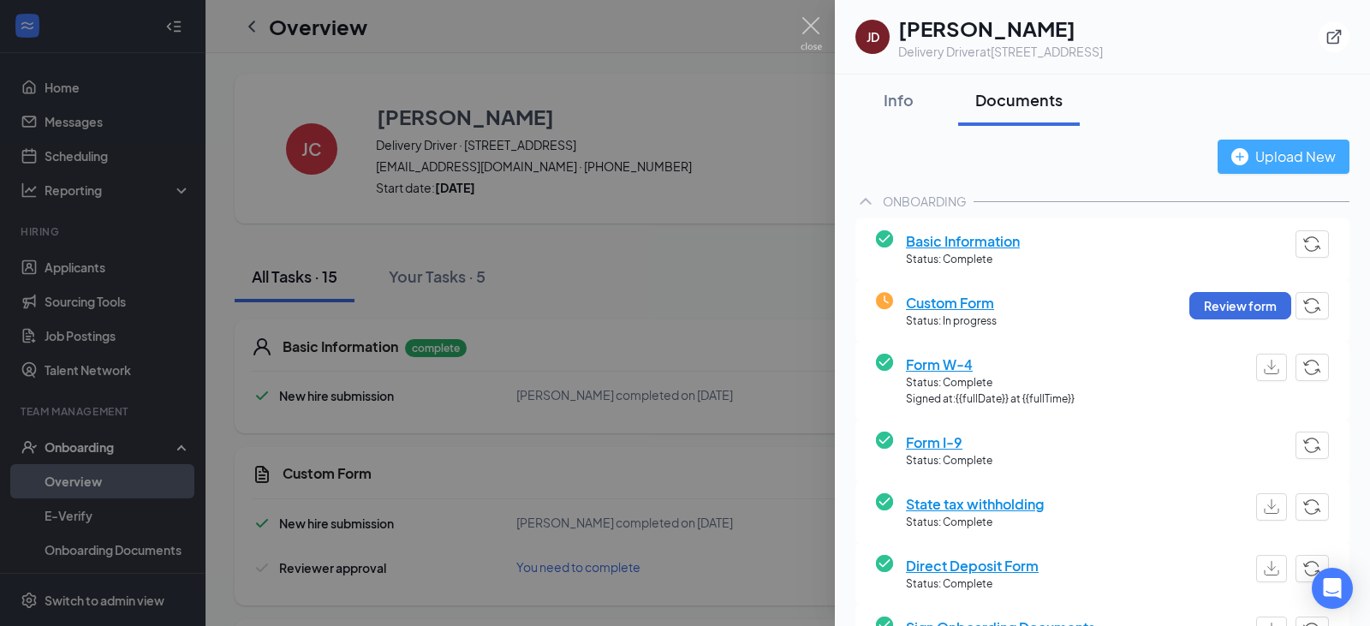
click at [1257, 165] on div "Upload New" at bounding box center [1284, 156] width 104 height 21
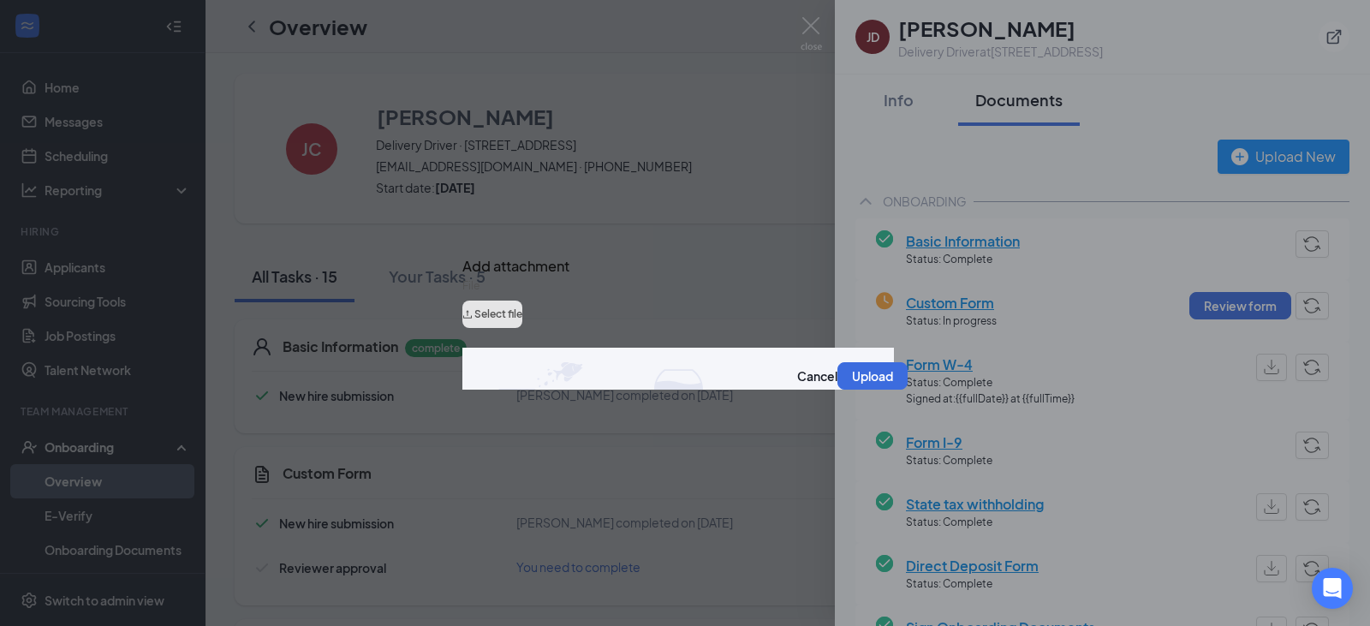
click at [522, 324] on button "Select file" at bounding box center [492, 314] width 60 height 27
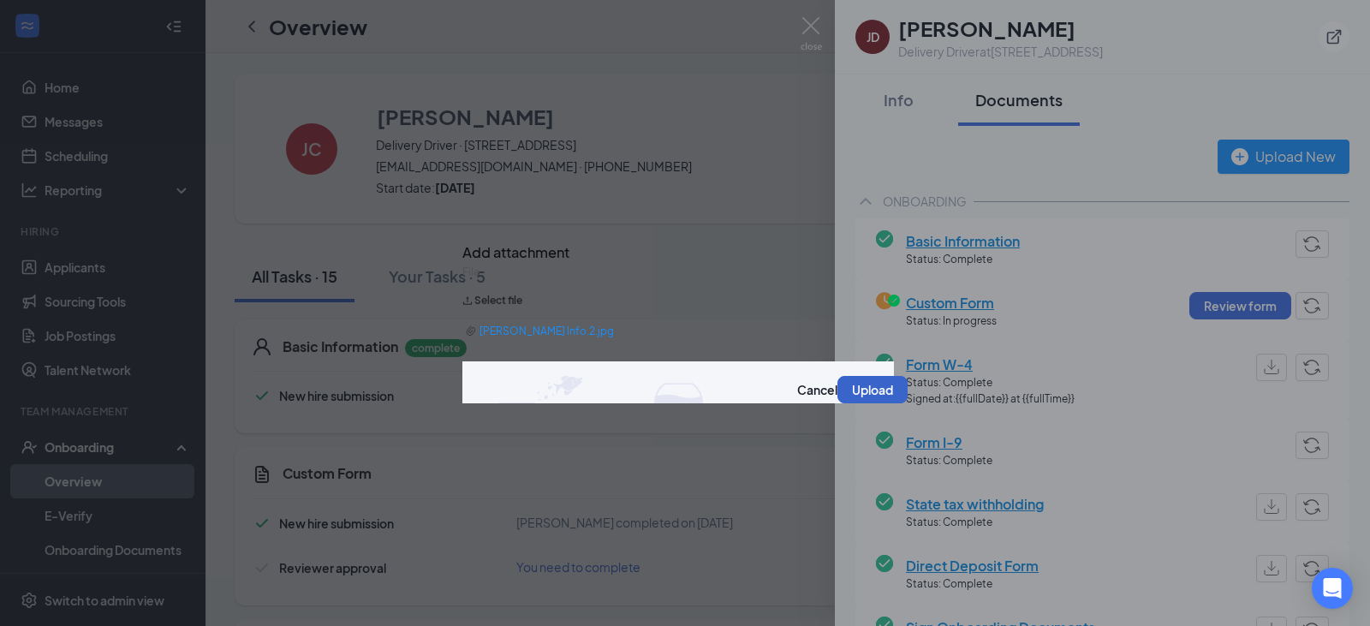
click at [878, 403] on button "Upload" at bounding box center [873, 389] width 70 height 27
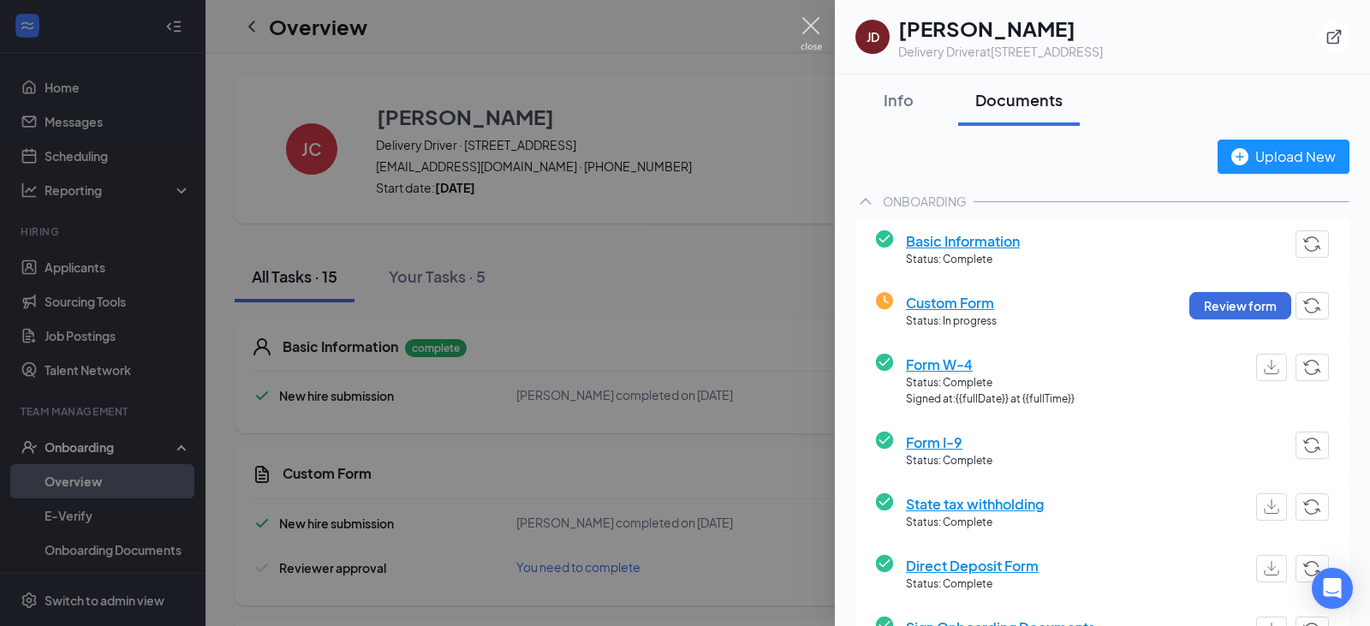
click at [808, 35] on img at bounding box center [811, 33] width 21 height 33
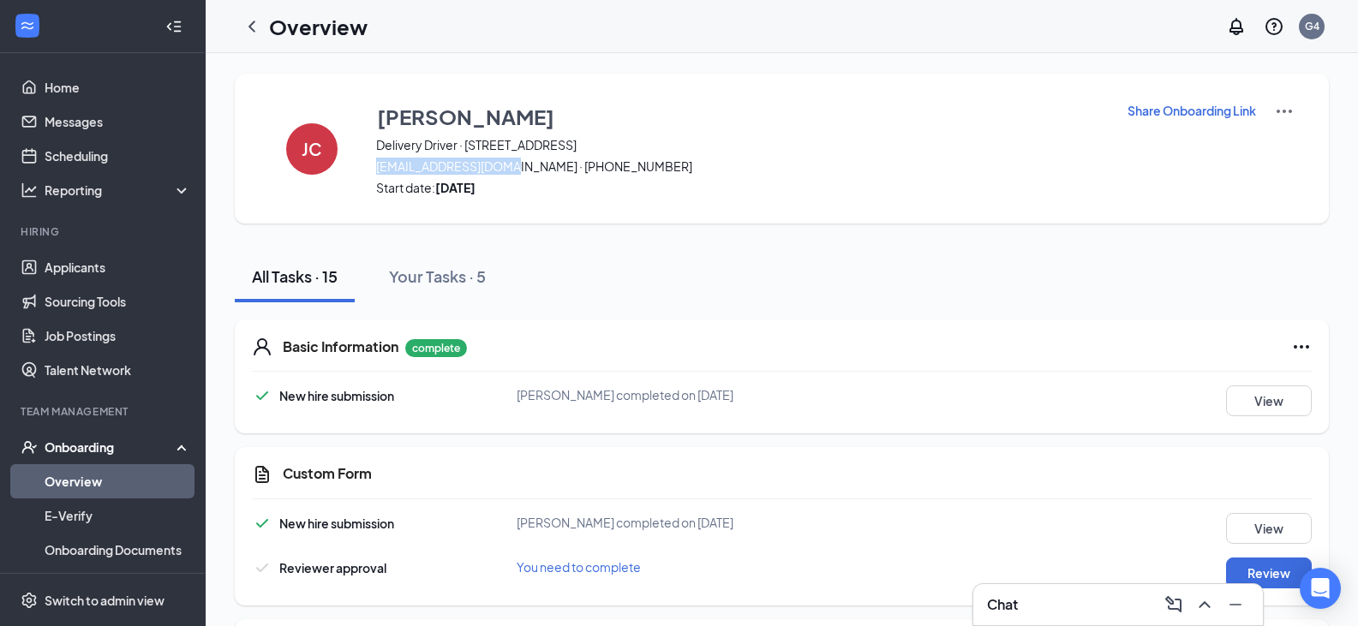
drag, startPoint x: 377, startPoint y: 170, endPoint x: 504, endPoint y: 170, distance: 127.6
click at [504, 170] on span "[EMAIL_ADDRESS][DOMAIN_NAME] · [PHONE_NUMBER]" at bounding box center [740, 166] width 729 height 17
copy span "[EMAIL_ADDRESS][DOMAIN_NAME]"
